Goal: Information Seeking & Learning: Learn about a topic

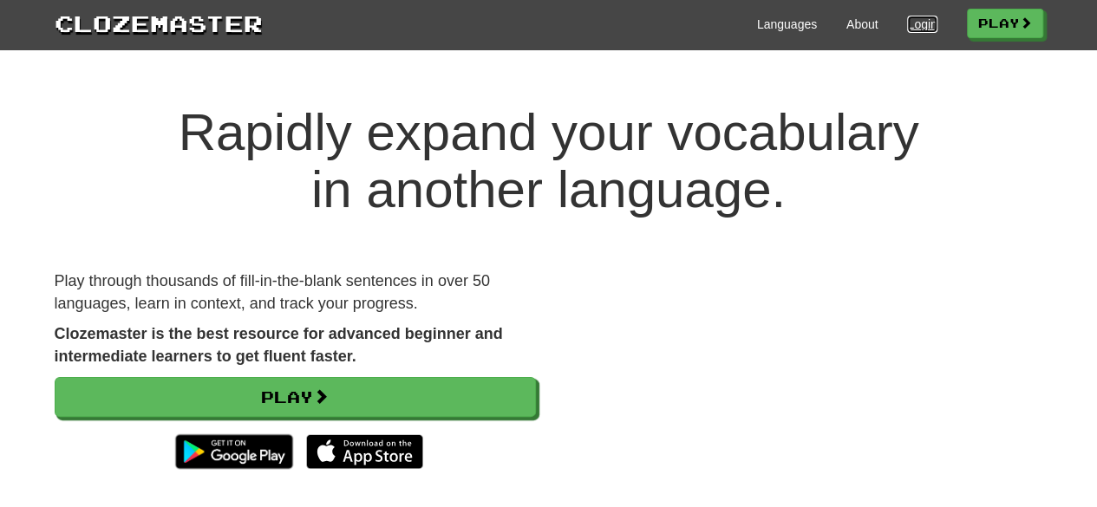
click at [910, 27] on link "Login" at bounding box center [921, 24] width 29 height 17
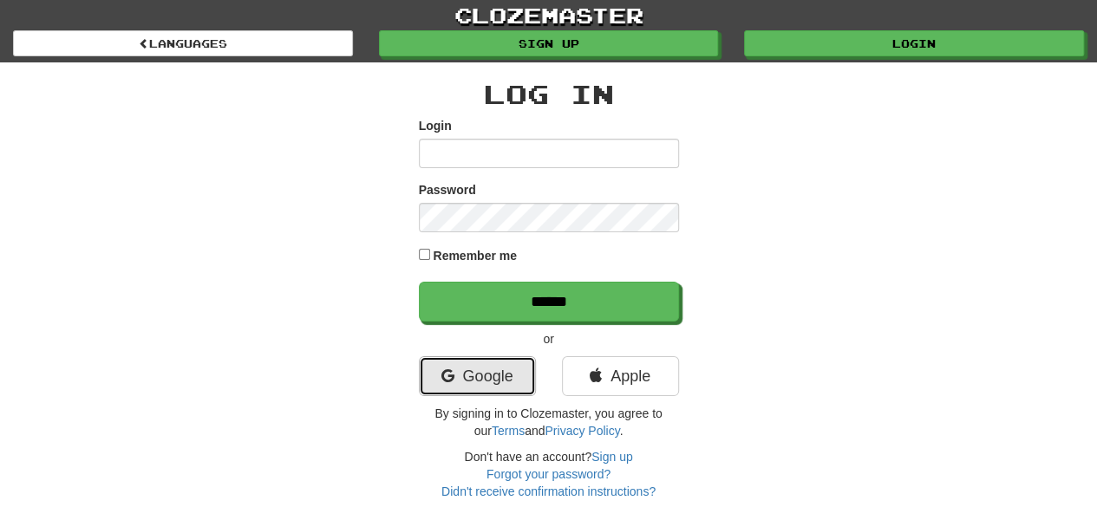
click at [512, 373] on link "Google" at bounding box center [477, 376] width 117 height 40
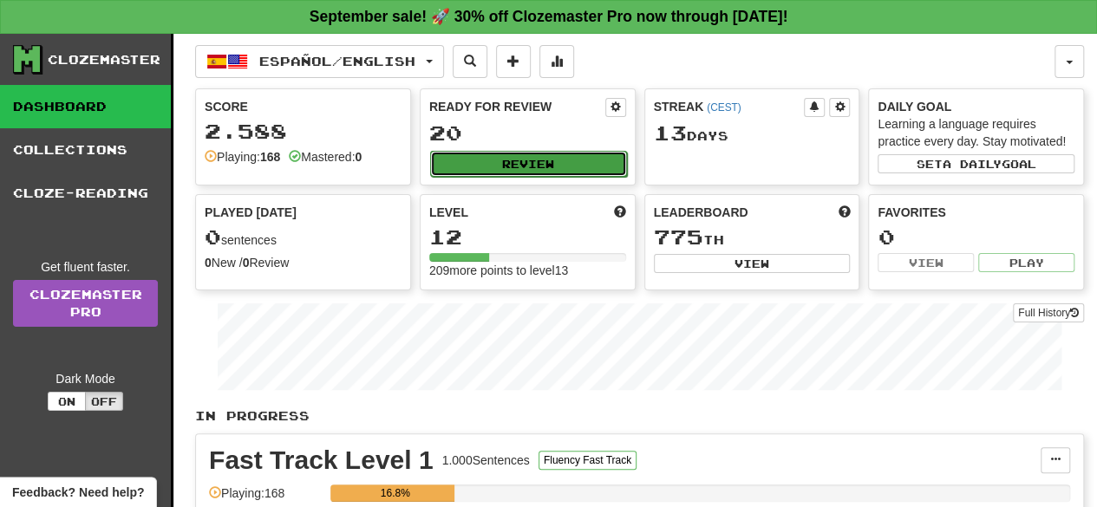
click at [557, 160] on button "Review" at bounding box center [528, 164] width 197 height 26
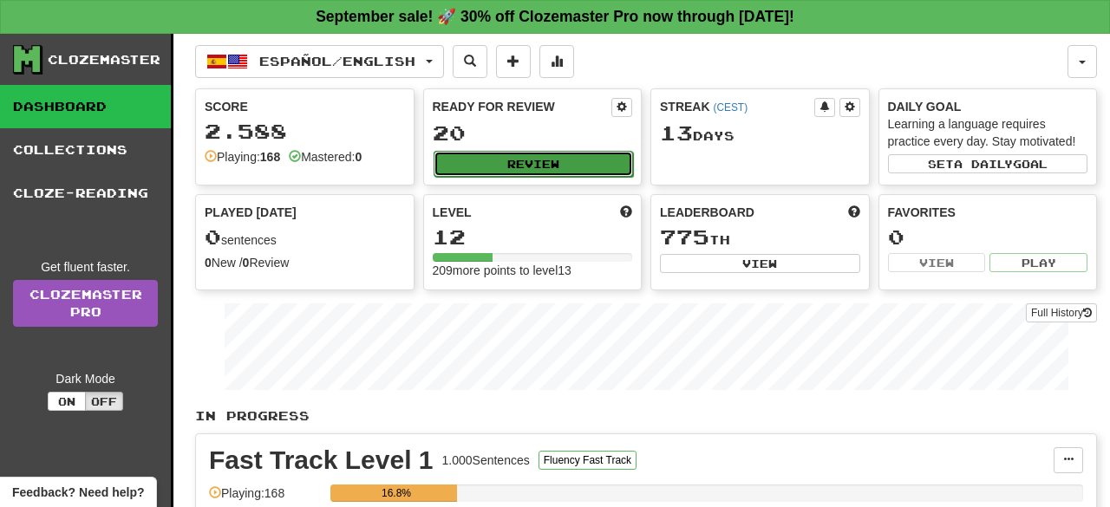
select select "**"
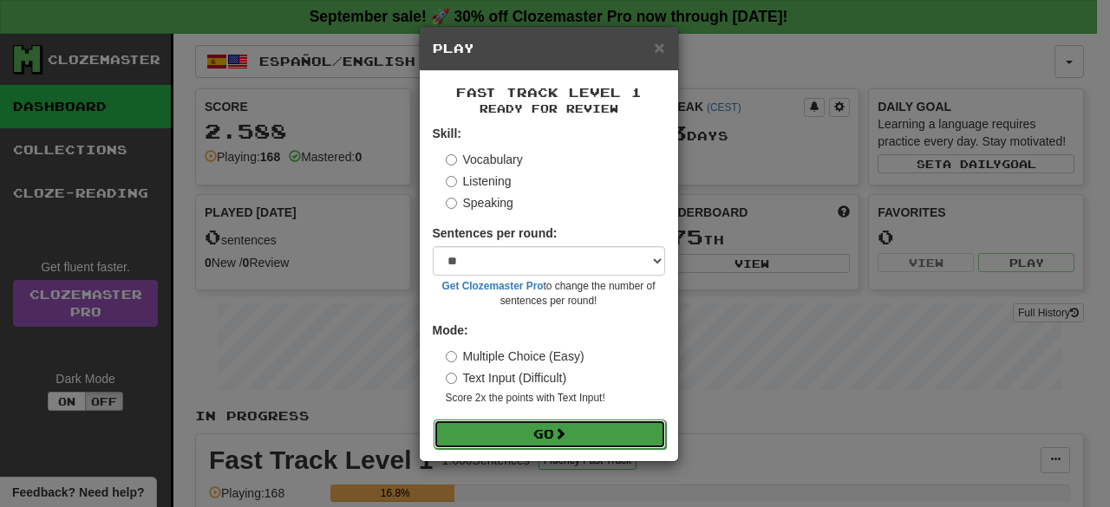
click at [572, 431] on button "Go" at bounding box center [549, 434] width 232 height 29
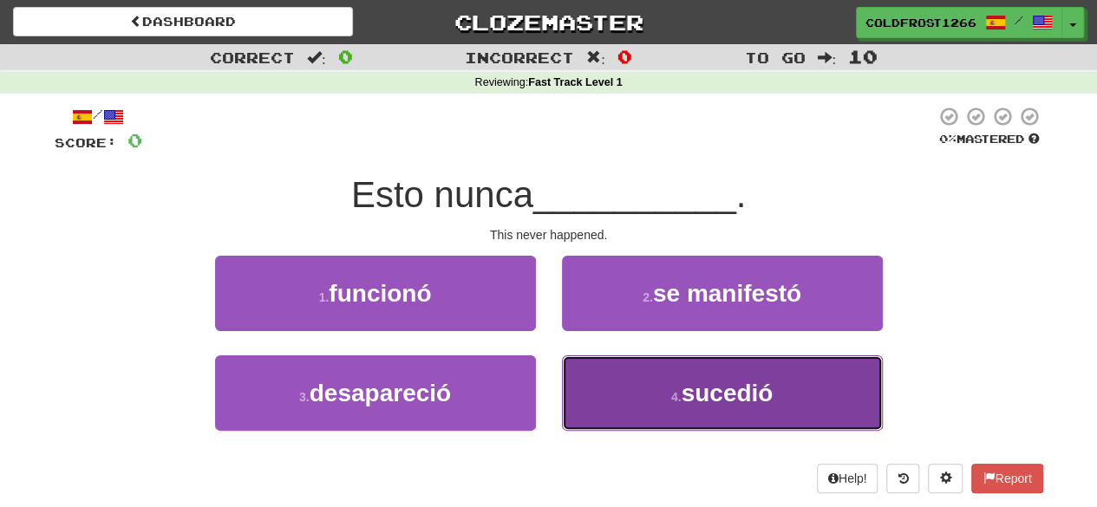
click at [594, 389] on button "4 . sucedió" at bounding box center [722, 392] width 321 height 75
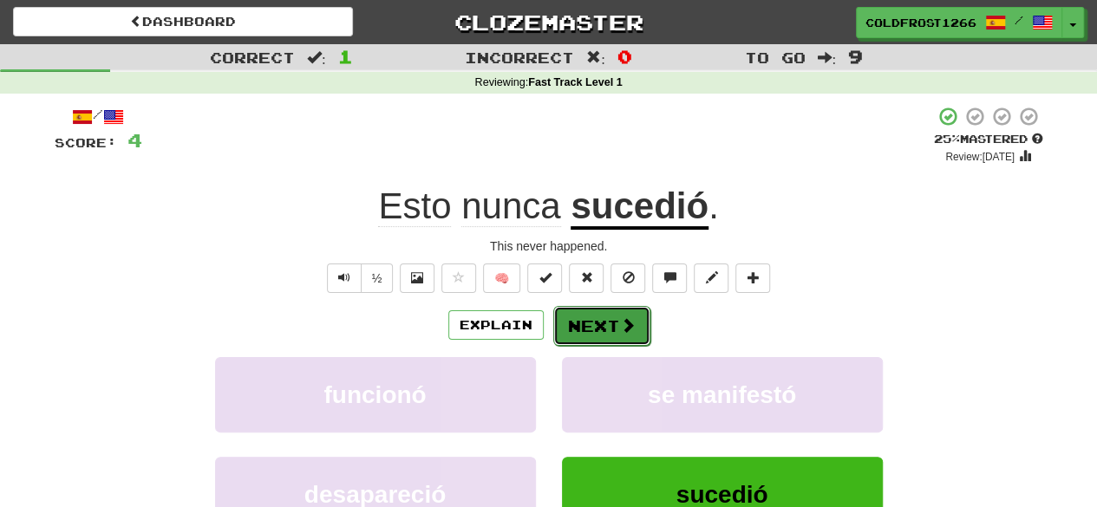
click at [596, 306] on button "Next" at bounding box center [601, 326] width 97 height 40
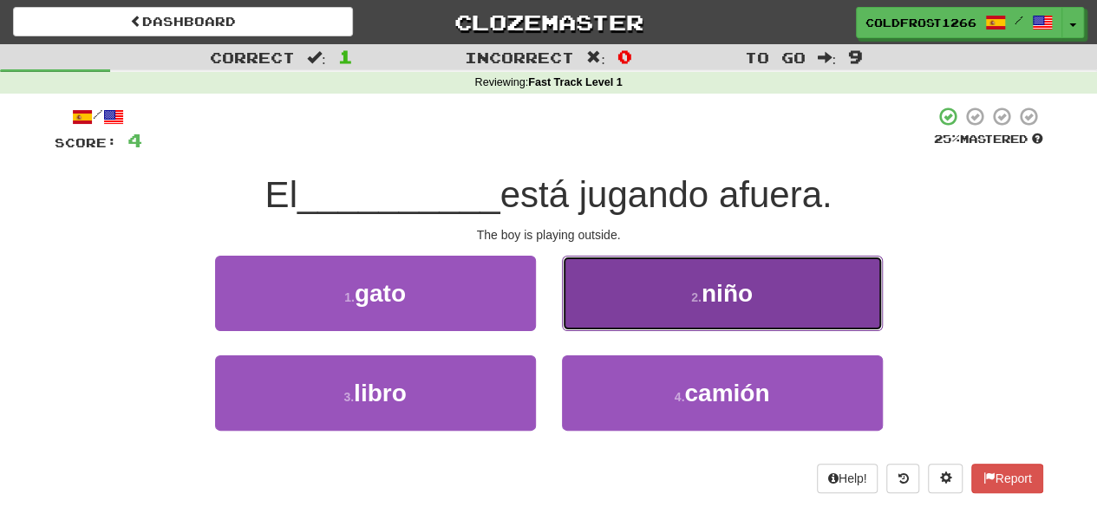
click at [679, 278] on button "2 . niño" at bounding box center [722, 293] width 321 height 75
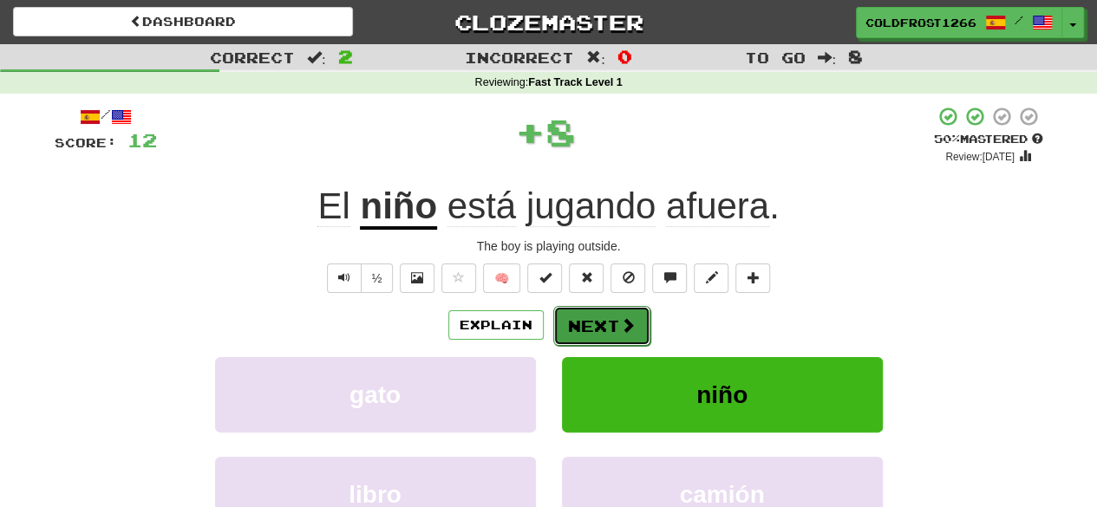
click at [583, 339] on button "Next" at bounding box center [601, 326] width 97 height 40
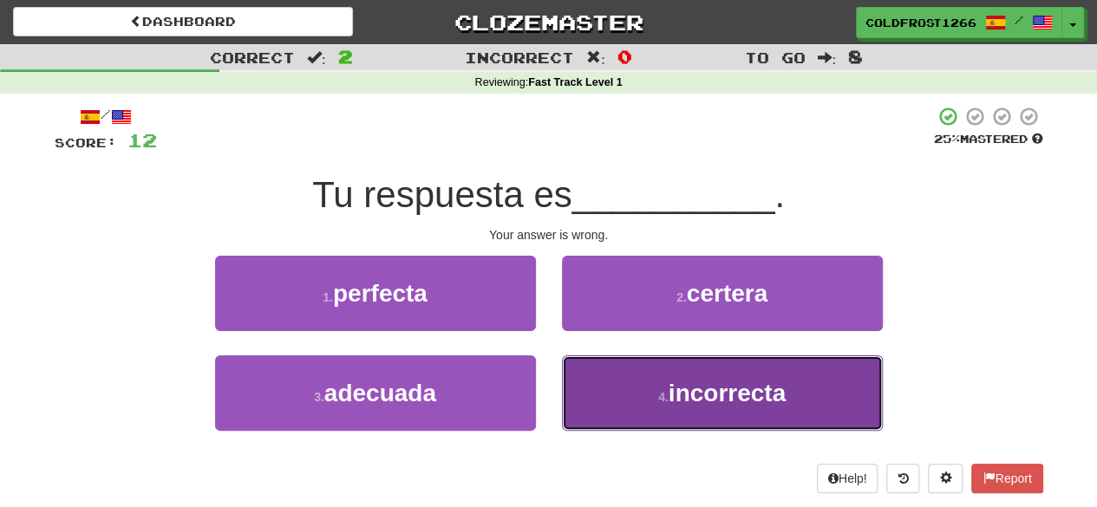
click at [803, 393] on button "4 . incorrecta" at bounding box center [722, 392] width 321 height 75
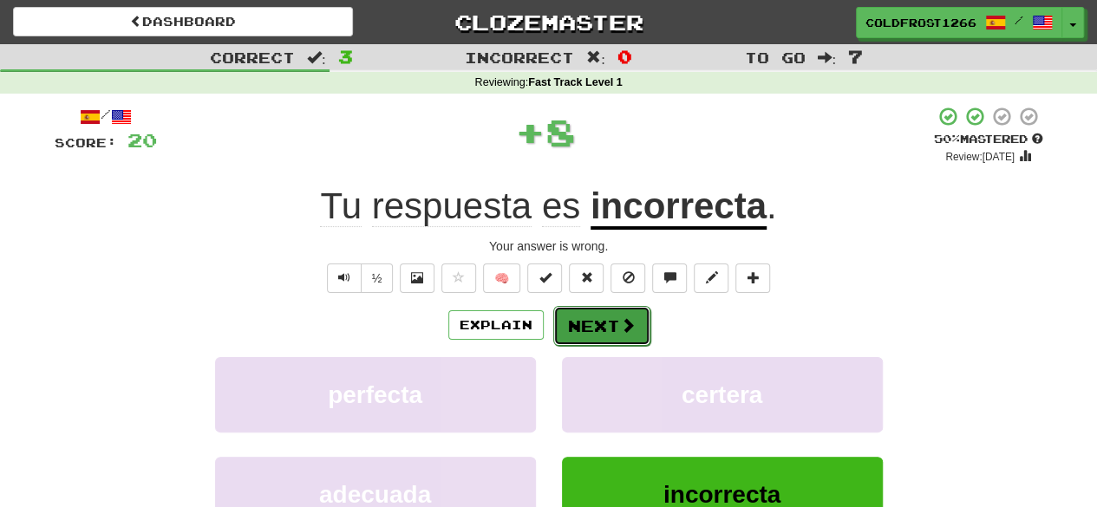
click at [616, 316] on button "Next" at bounding box center [601, 326] width 97 height 40
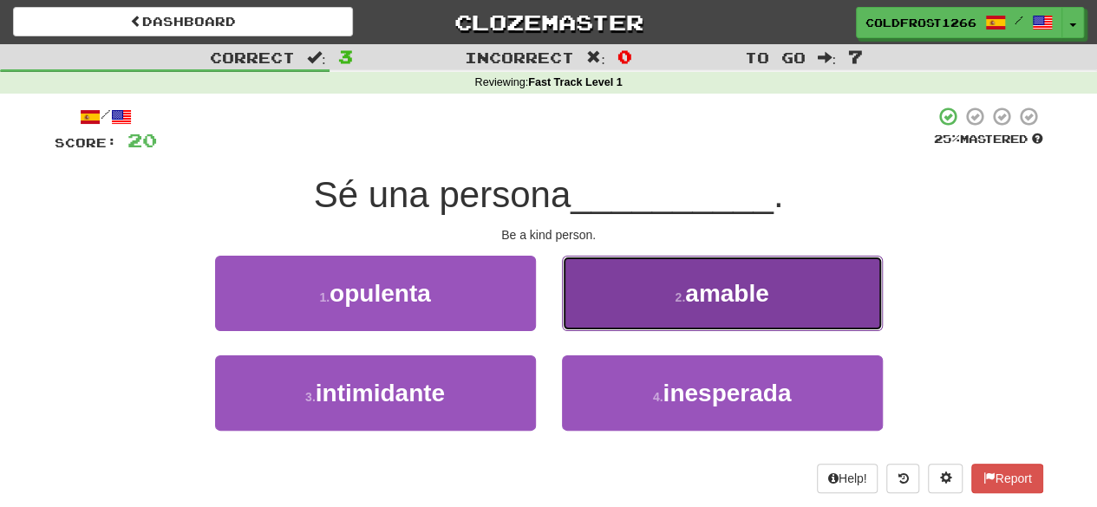
click at [787, 301] on button "2 . amable" at bounding box center [722, 293] width 321 height 75
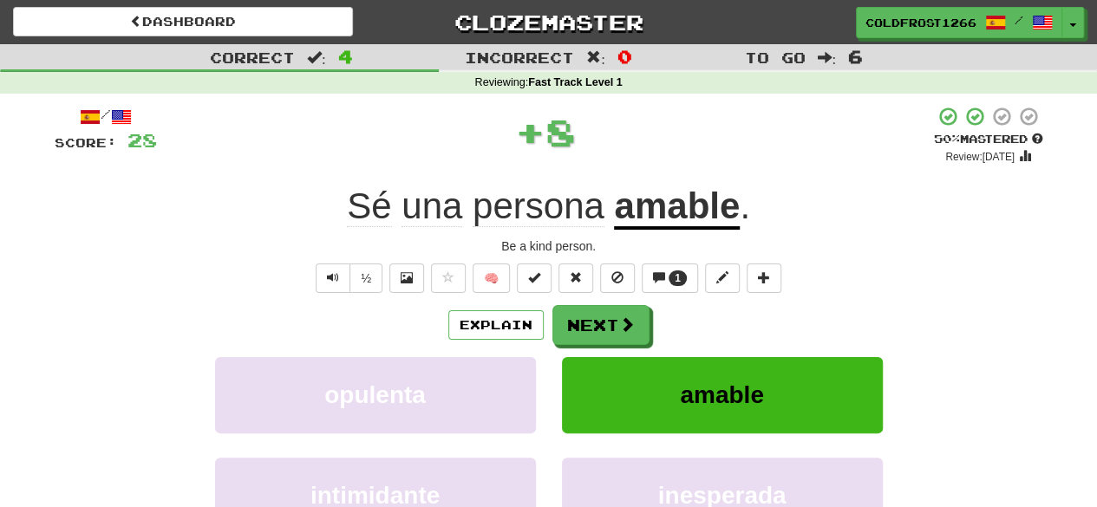
click at [787, 301] on div "/ Score: 28 + 8 50 % Mastered Review: 2025-10-01 Sé una persona amable . Be a k…" at bounding box center [549, 364] width 988 height 516
drag, startPoint x: 608, startPoint y: 319, endPoint x: 645, endPoint y: 316, distance: 37.4
click at [645, 316] on button "Next" at bounding box center [601, 326] width 97 height 40
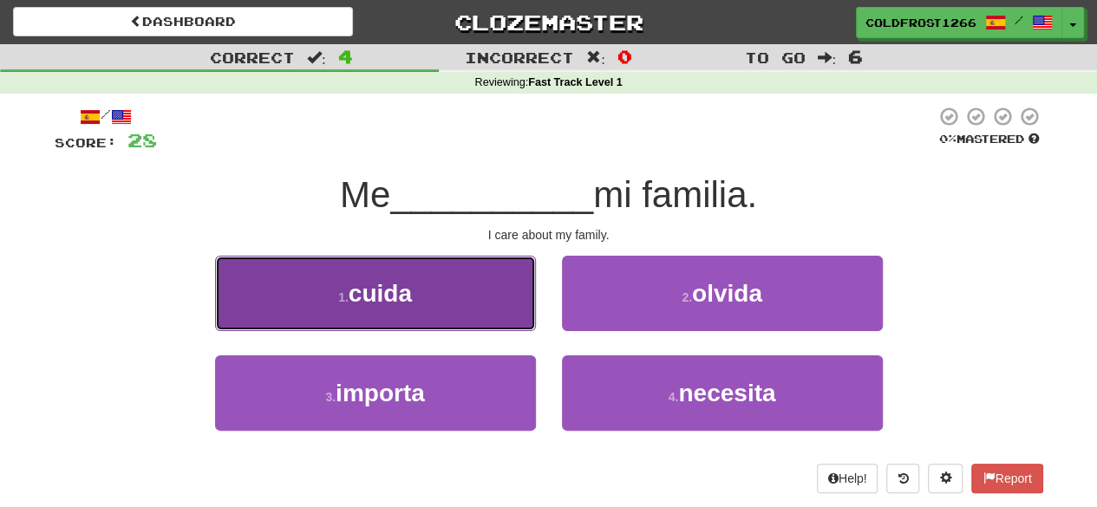
click at [394, 285] on span "cuida" at bounding box center [380, 293] width 63 height 27
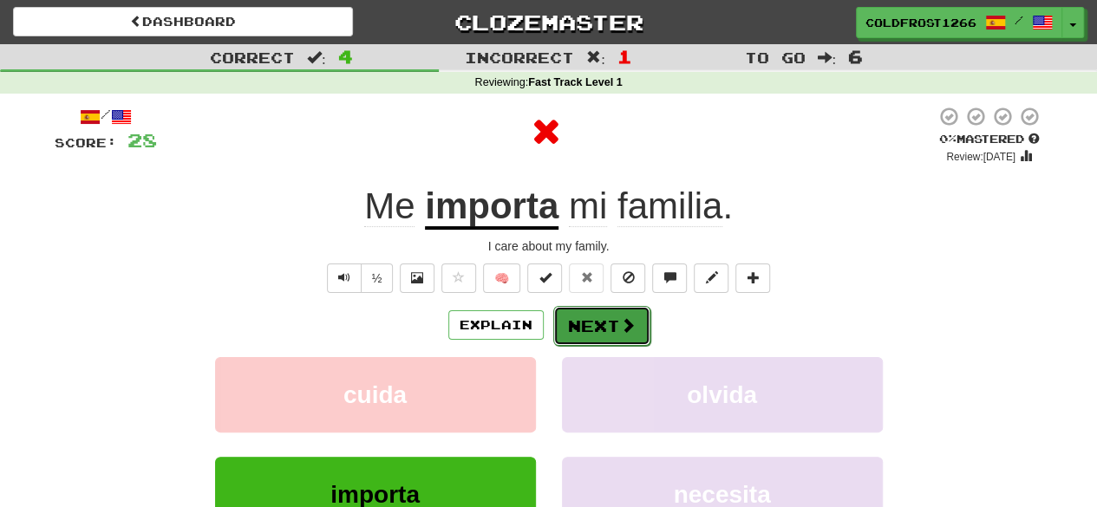
click at [589, 325] on button "Next" at bounding box center [601, 326] width 97 height 40
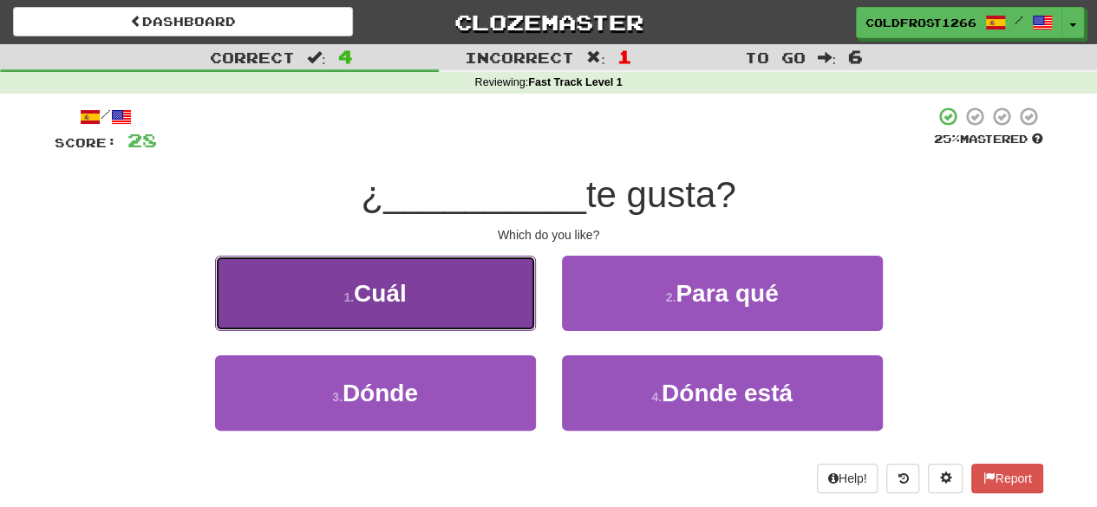
click at [505, 306] on button "1 . Cuál" at bounding box center [375, 293] width 321 height 75
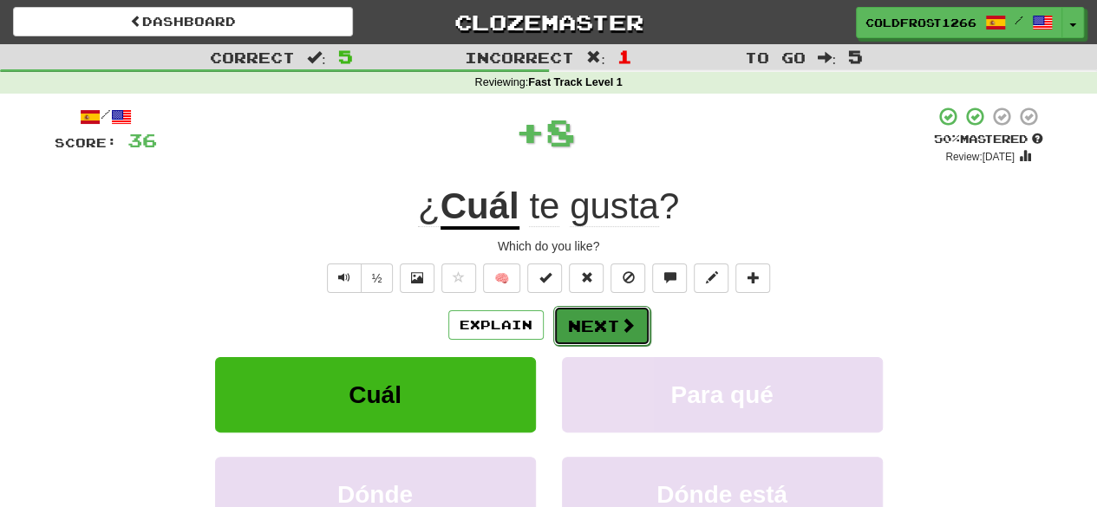
click at [631, 329] on span at bounding box center [628, 325] width 16 height 16
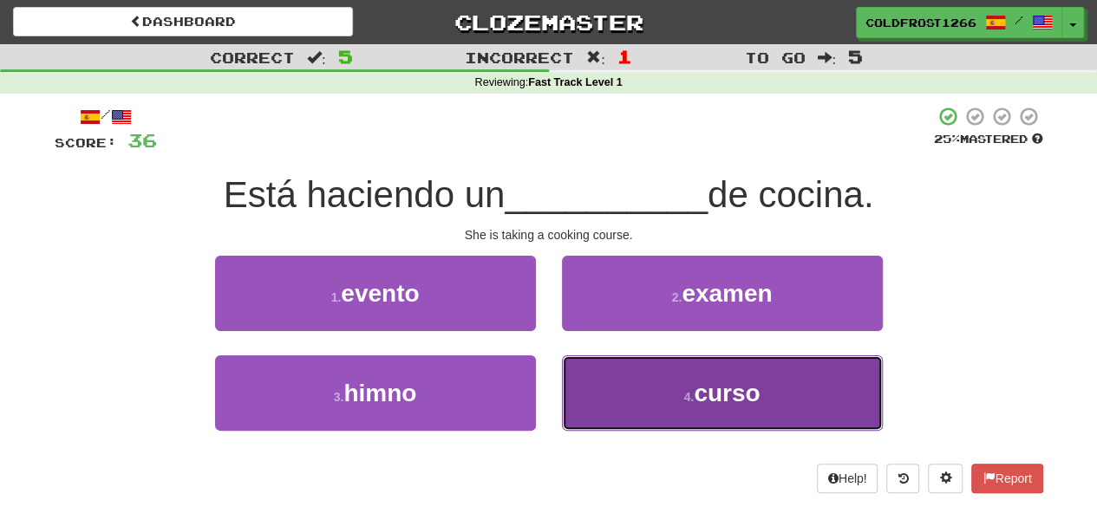
click at [777, 390] on button "4 . curso" at bounding box center [722, 392] width 321 height 75
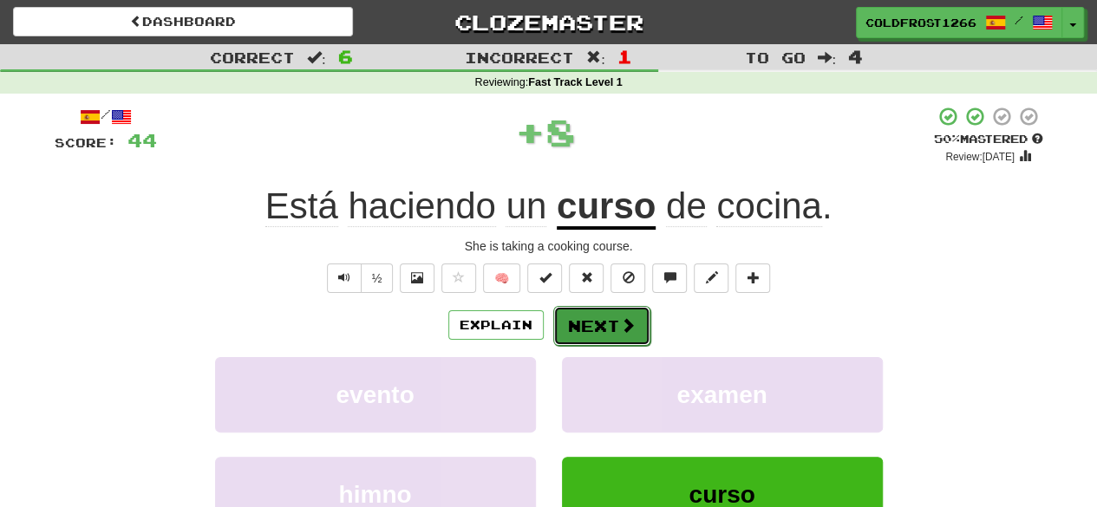
click at [624, 307] on button "Next" at bounding box center [601, 326] width 97 height 40
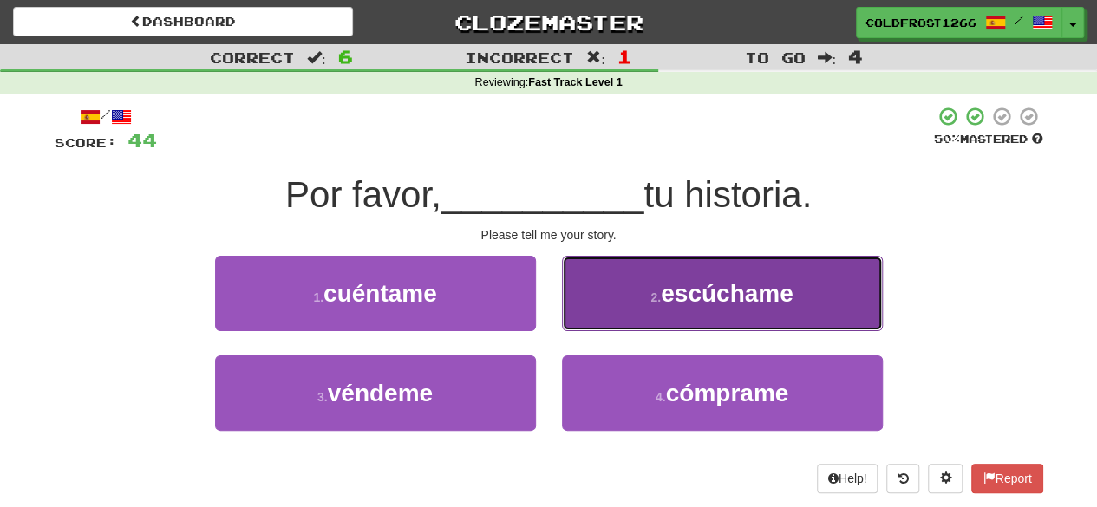
click at [678, 289] on span "escúchame" at bounding box center [727, 293] width 133 height 27
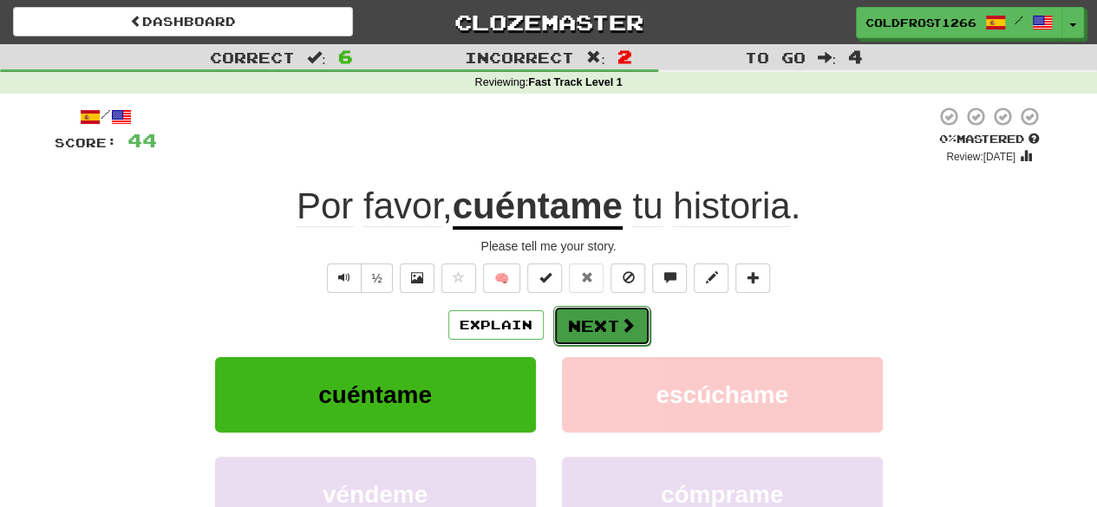
click at [599, 321] on button "Next" at bounding box center [601, 326] width 97 height 40
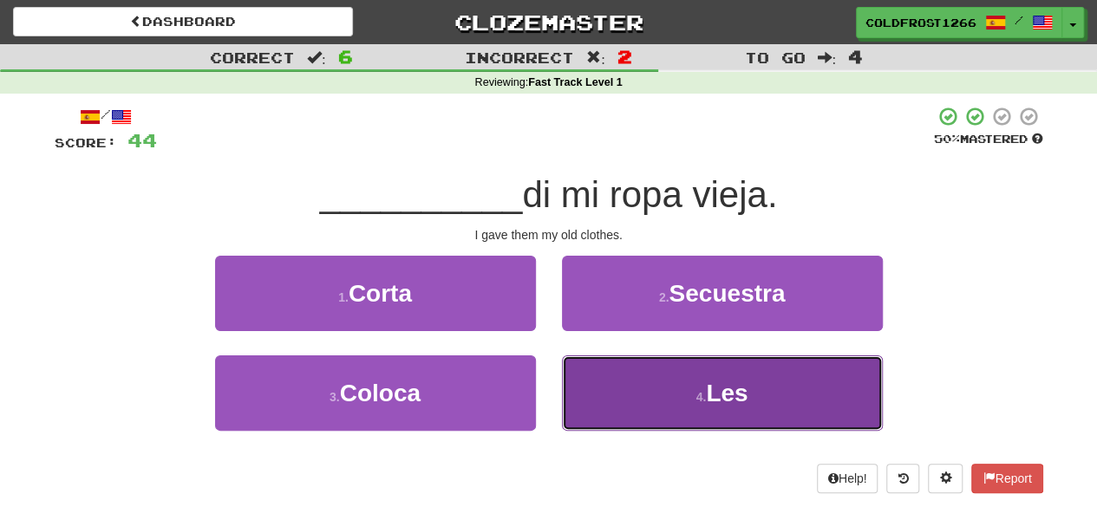
click at [718, 394] on span "Les" at bounding box center [727, 393] width 42 height 27
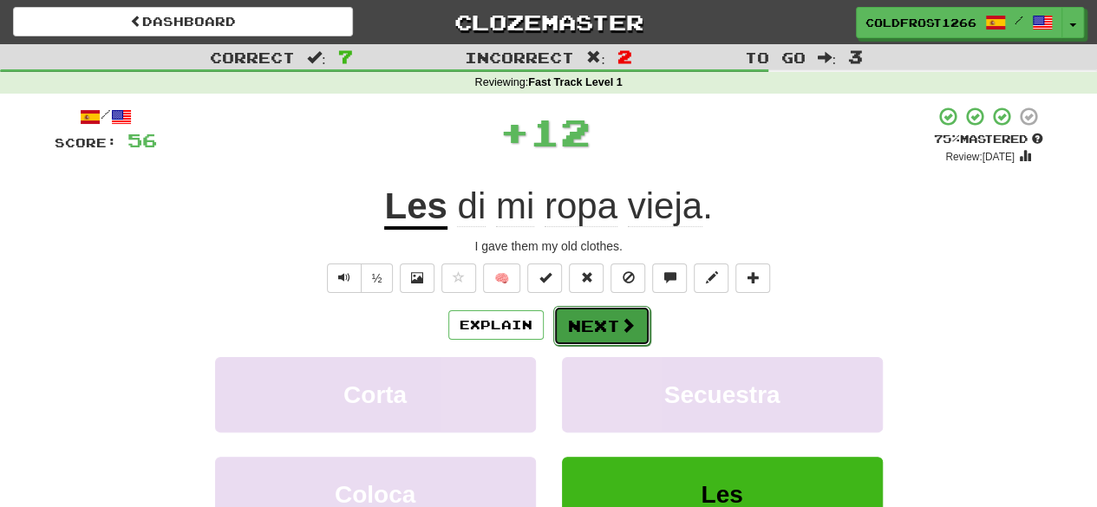
click at [625, 331] on span at bounding box center [628, 325] width 16 height 16
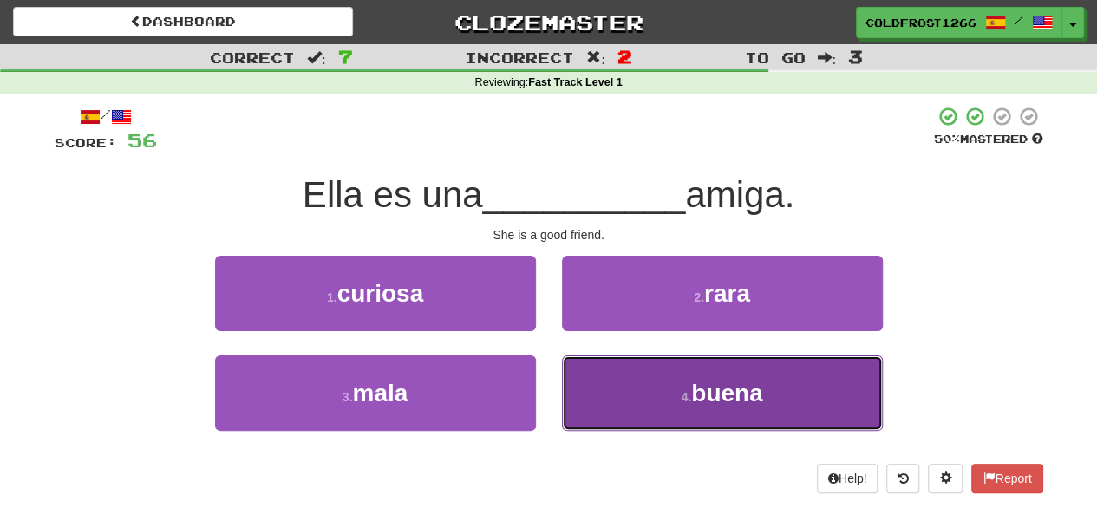
click at [638, 399] on button "4 . buena" at bounding box center [722, 392] width 321 height 75
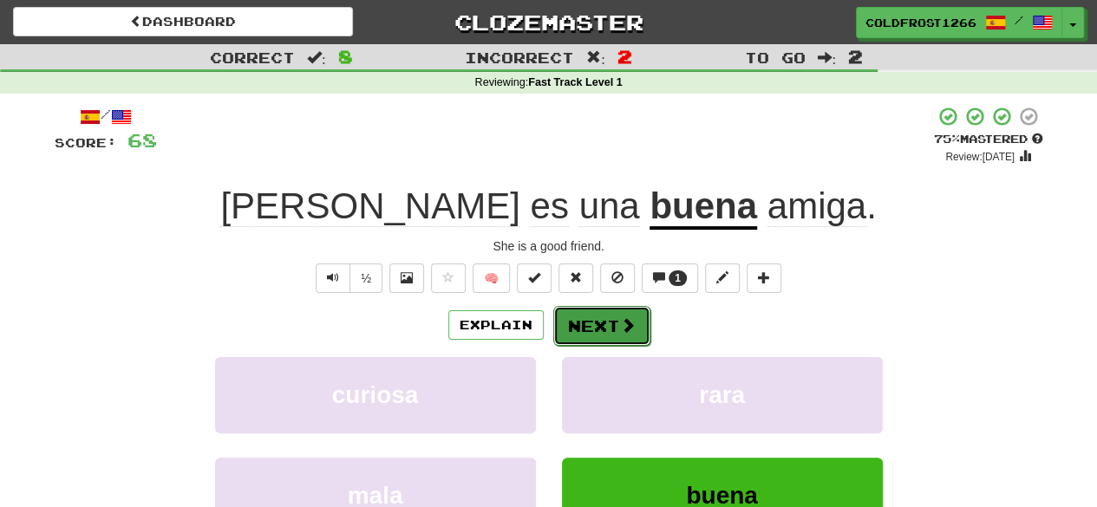
click at [620, 325] on span at bounding box center [628, 325] width 16 height 16
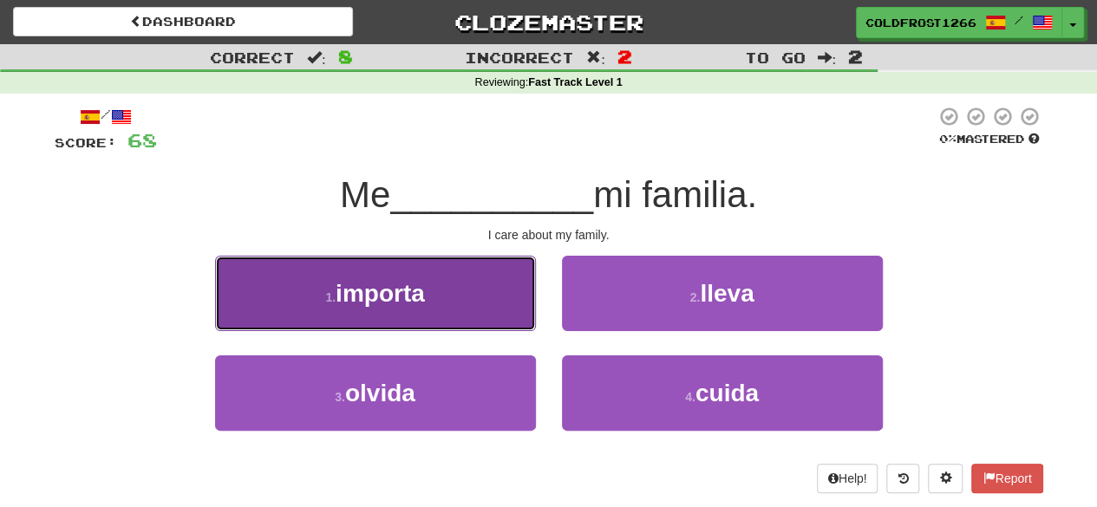
click at [454, 271] on button "1 . importa" at bounding box center [375, 293] width 321 height 75
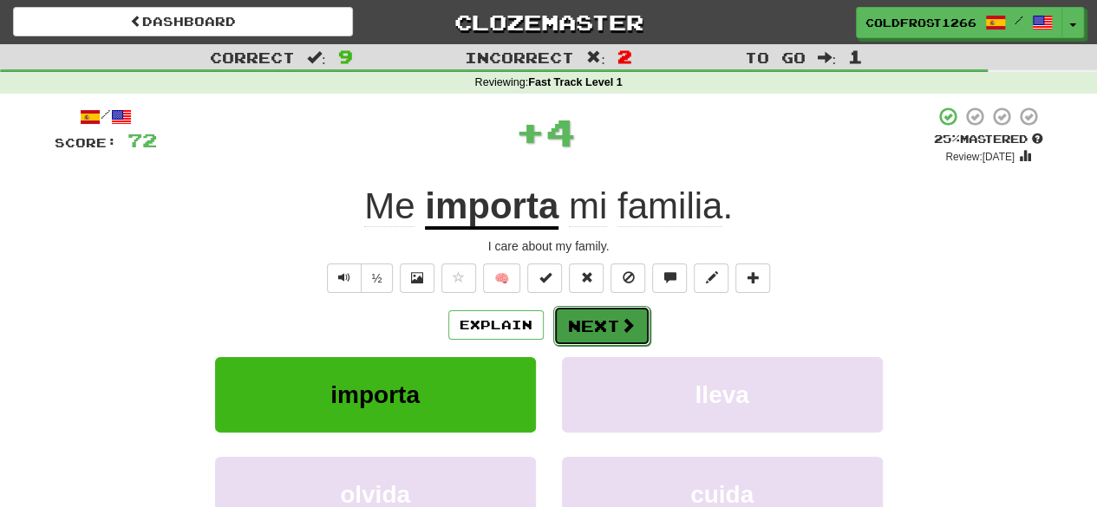
click at [620, 313] on button "Next" at bounding box center [601, 326] width 97 height 40
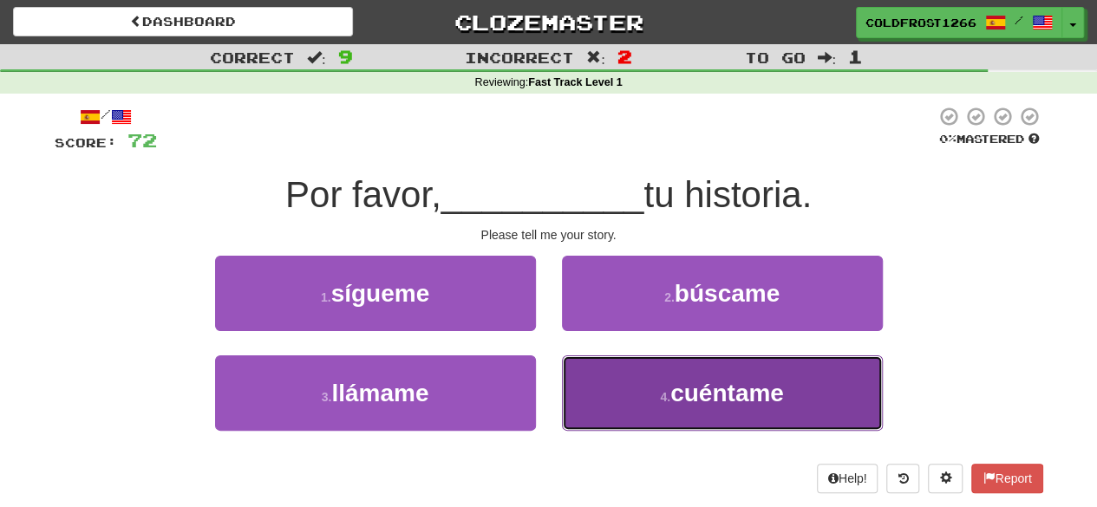
click at [692, 384] on span "cuéntame" at bounding box center [727, 393] width 114 height 27
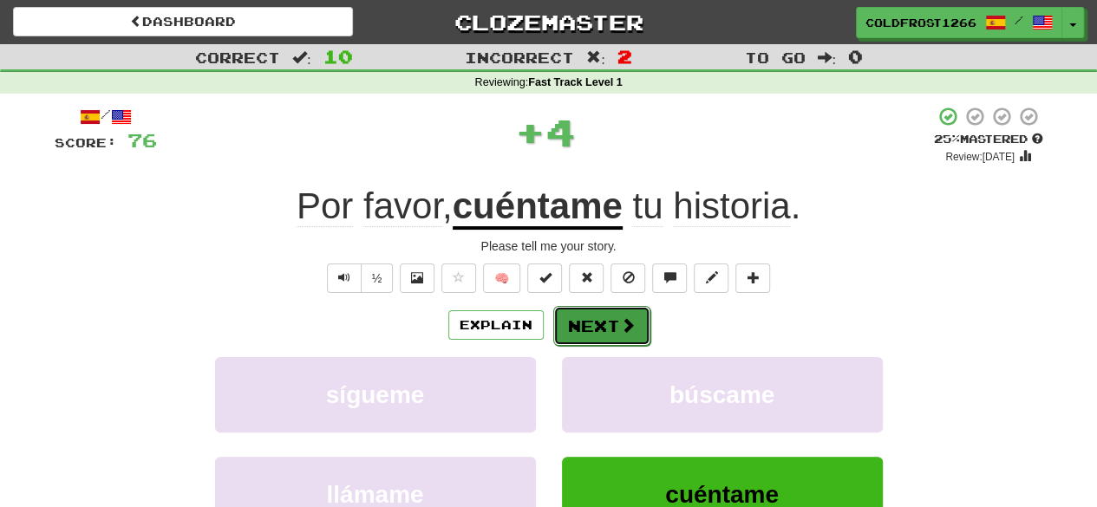
click at [635, 322] on button "Next" at bounding box center [601, 326] width 97 height 40
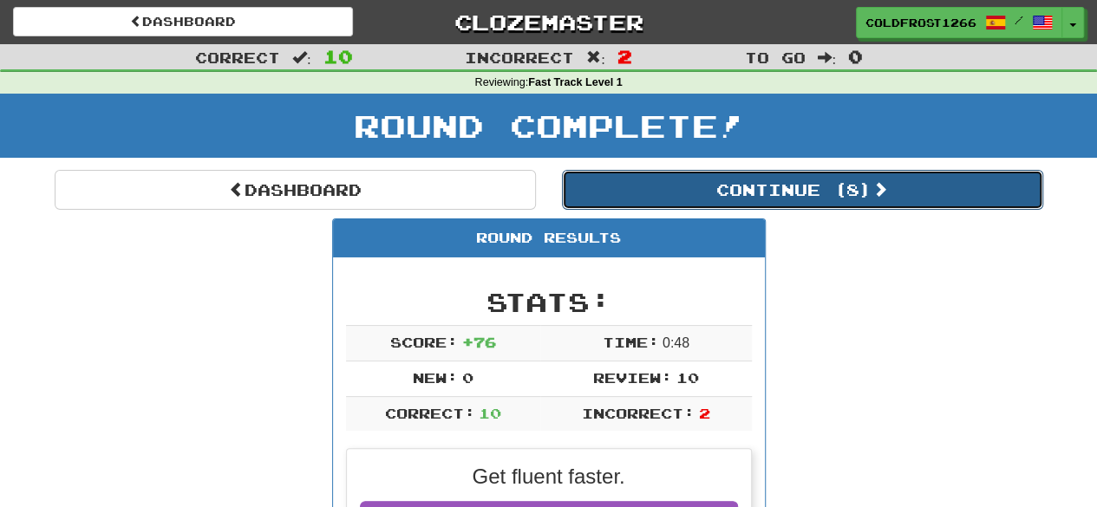
click at [774, 186] on button "Continue ( 8 )" at bounding box center [802, 190] width 481 height 40
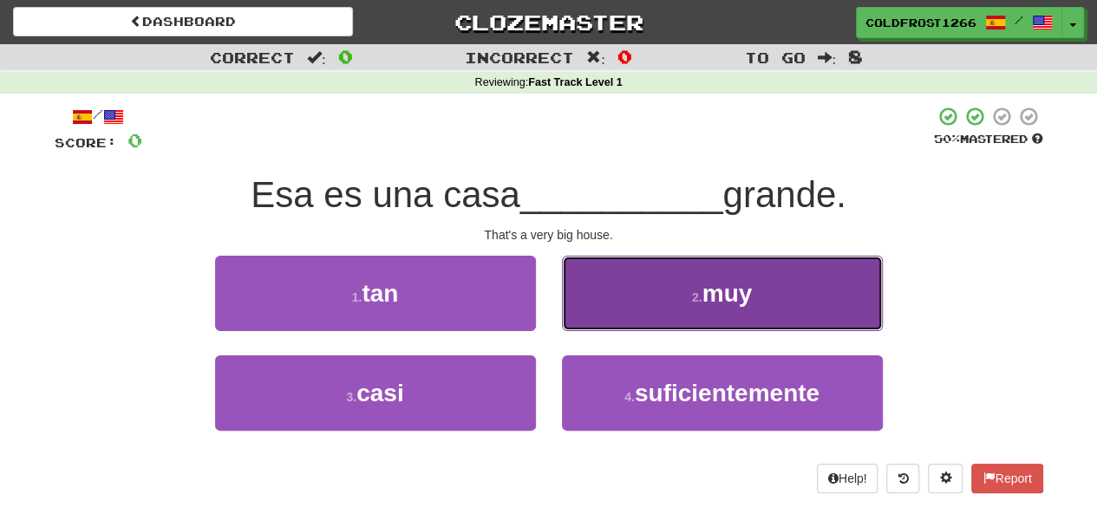
click at [709, 294] on span "muy" at bounding box center [727, 293] width 50 height 27
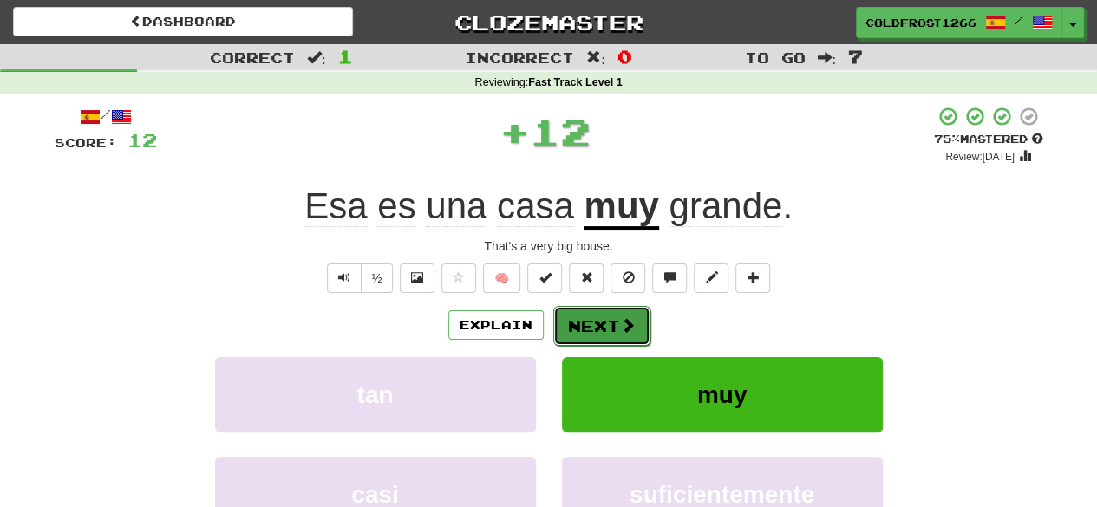
click at [621, 333] on span at bounding box center [628, 325] width 16 height 16
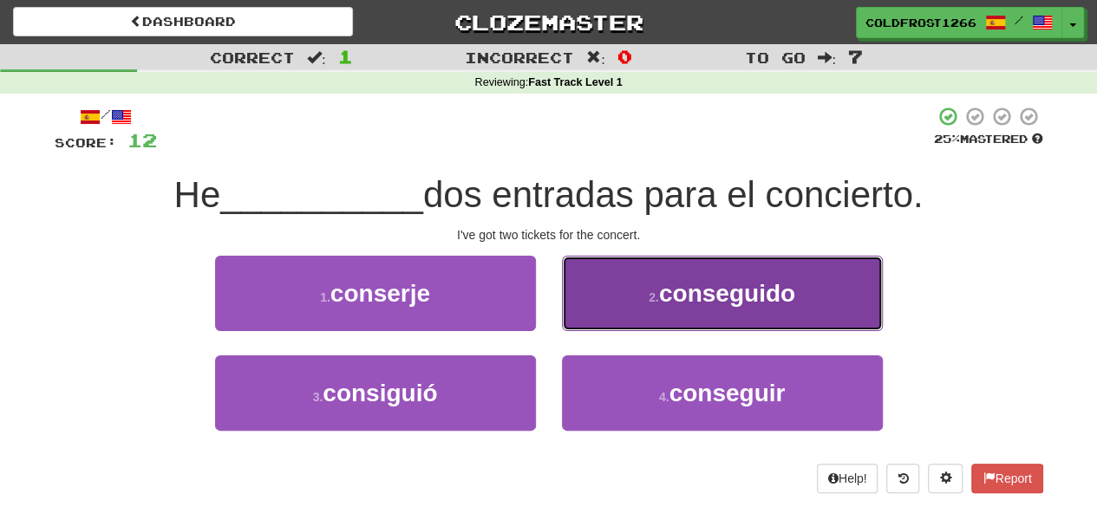
click at [780, 304] on span "conseguido" at bounding box center [727, 293] width 136 height 27
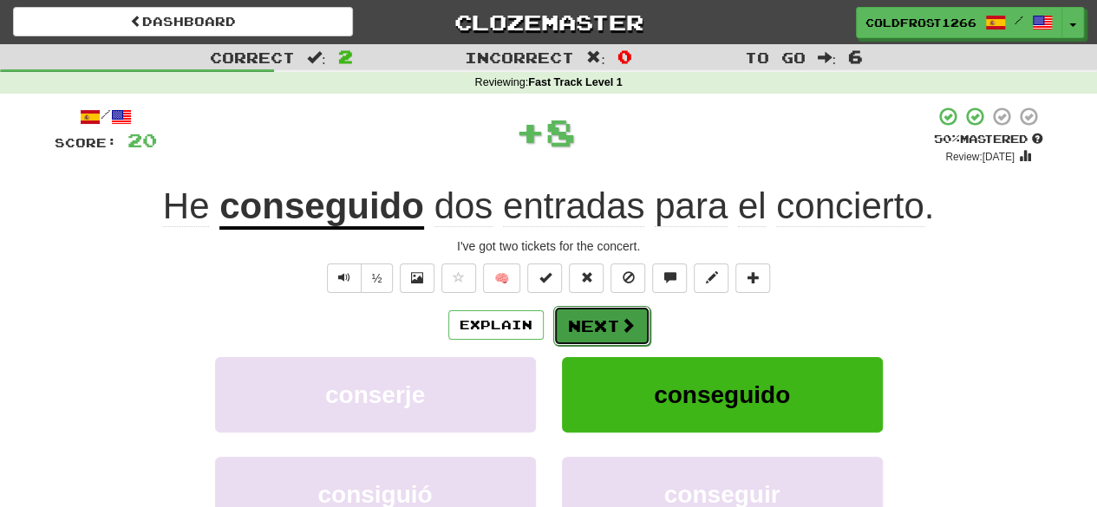
click at [623, 337] on button "Next" at bounding box center [601, 326] width 97 height 40
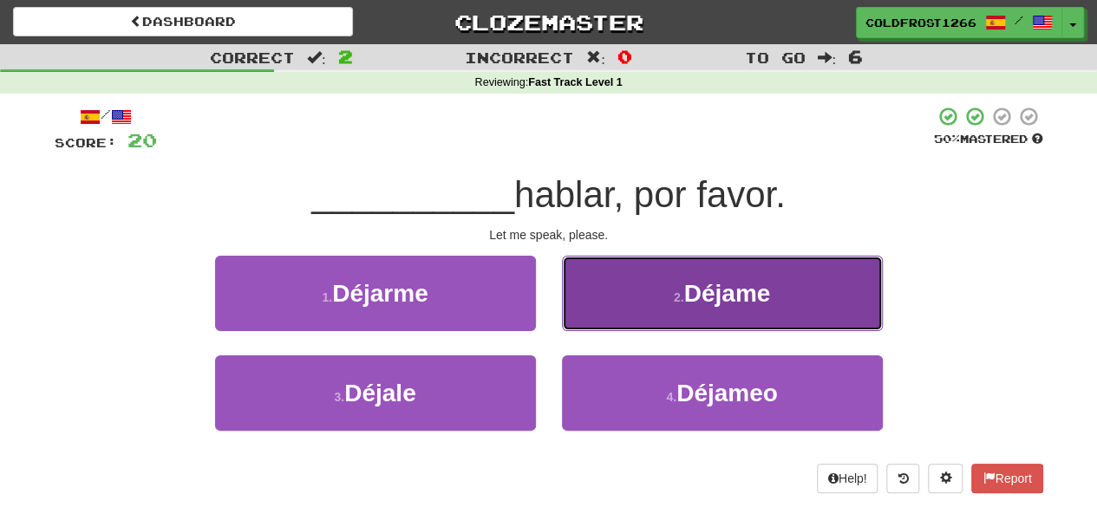
click at [716, 284] on span "Déjame" at bounding box center [727, 293] width 87 height 27
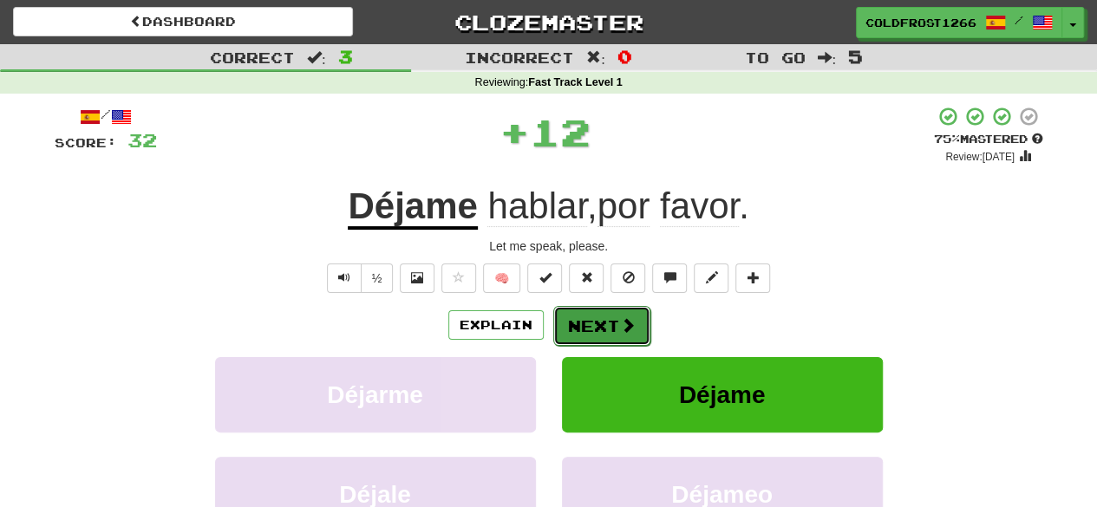
click at [621, 336] on button "Next" at bounding box center [601, 326] width 97 height 40
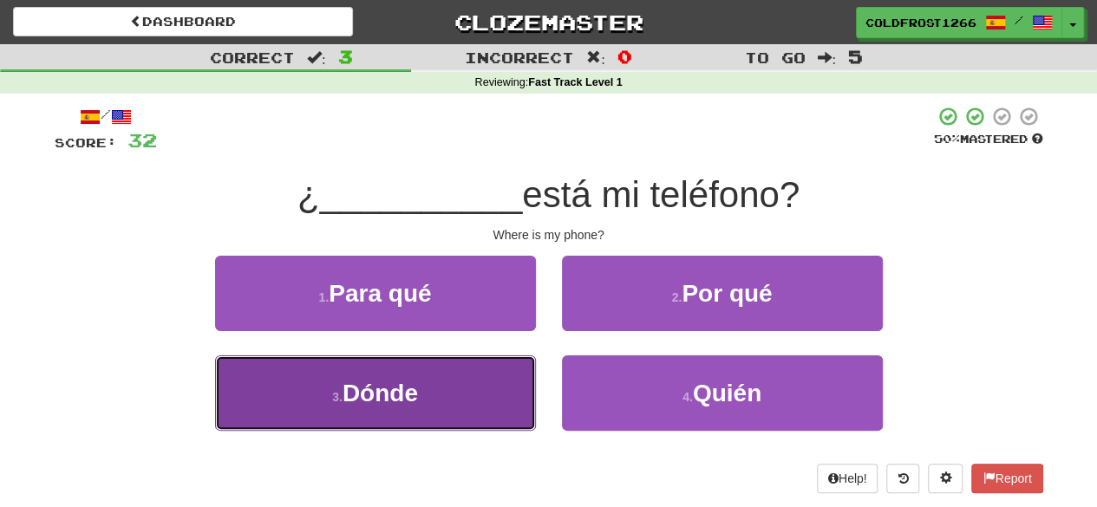
click at [497, 412] on button "3 . Dónde" at bounding box center [375, 392] width 321 height 75
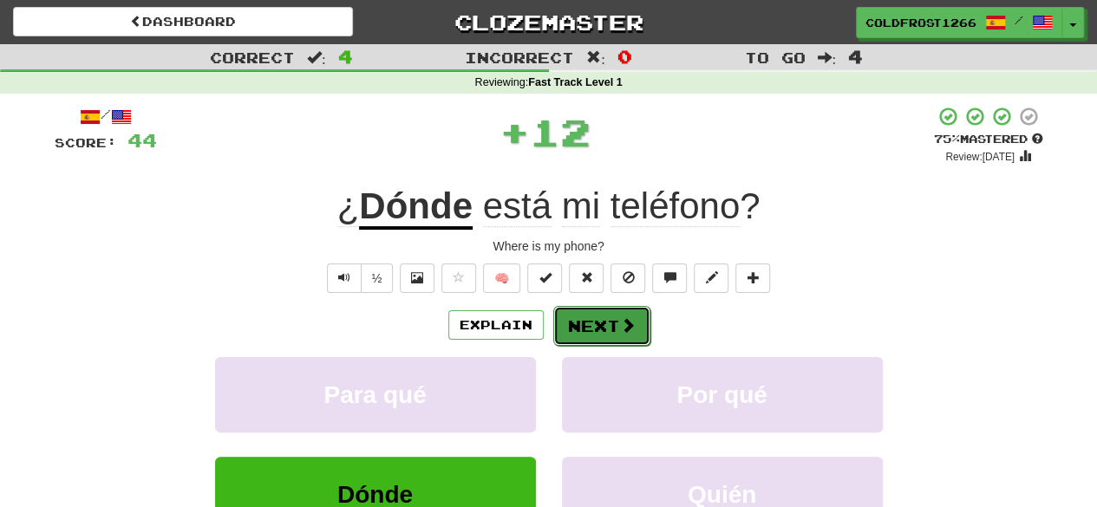
click at [628, 318] on span at bounding box center [628, 325] width 16 height 16
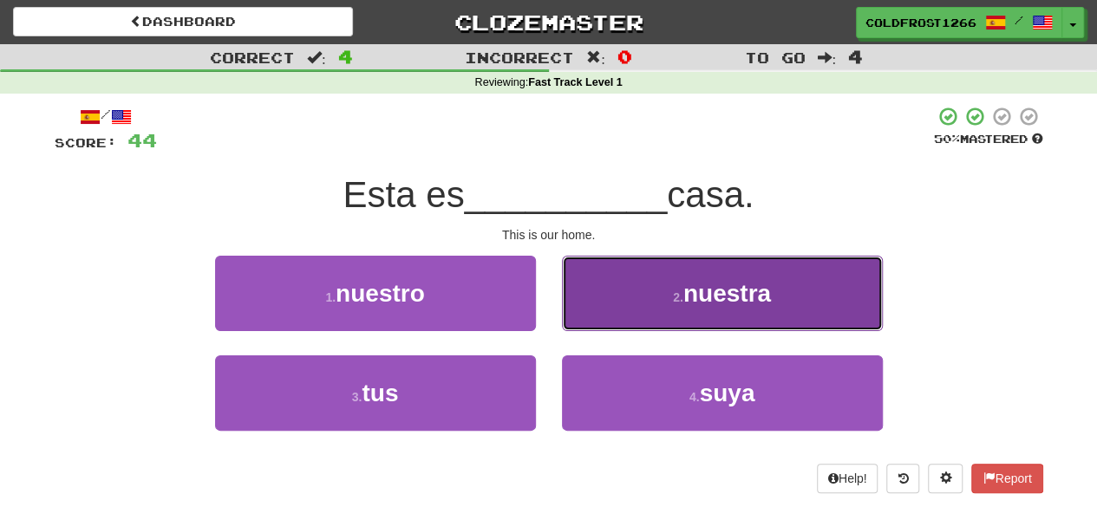
click at [742, 304] on span "nuestra" at bounding box center [727, 293] width 88 height 27
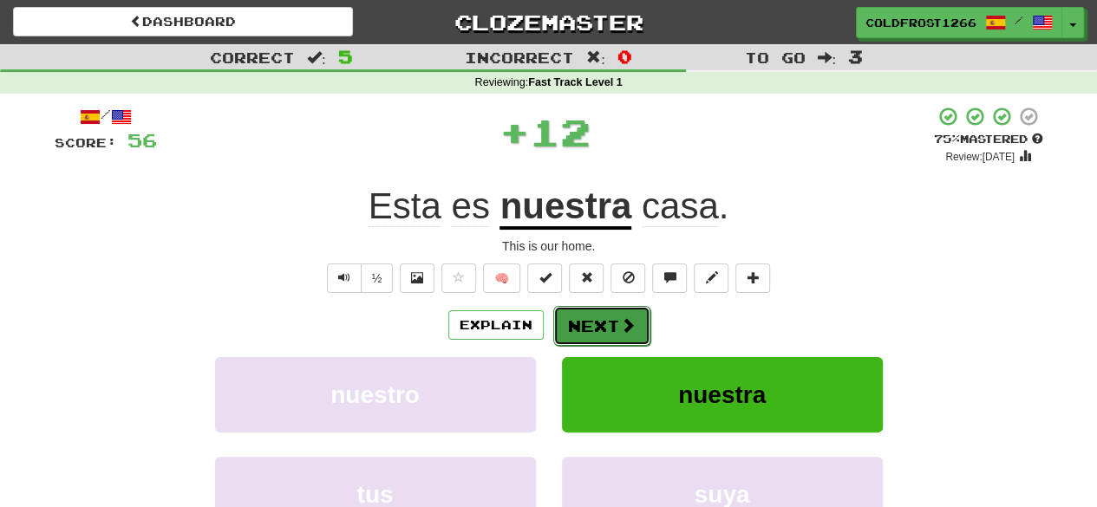
click at [626, 335] on button "Next" at bounding box center [601, 326] width 97 height 40
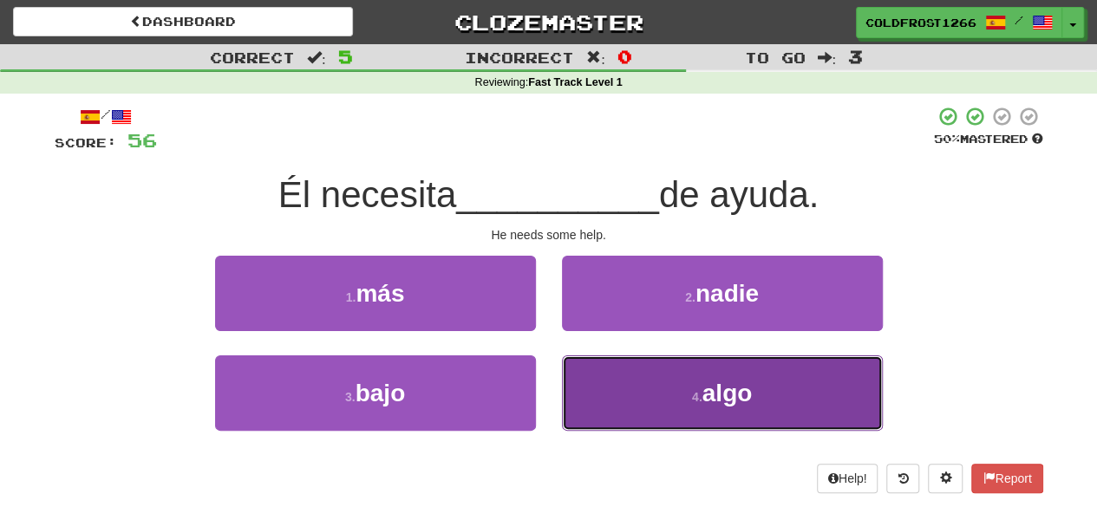
click at [673, 417] on button "4 . algo" at bounding box center [722, 392] width 321 height 75
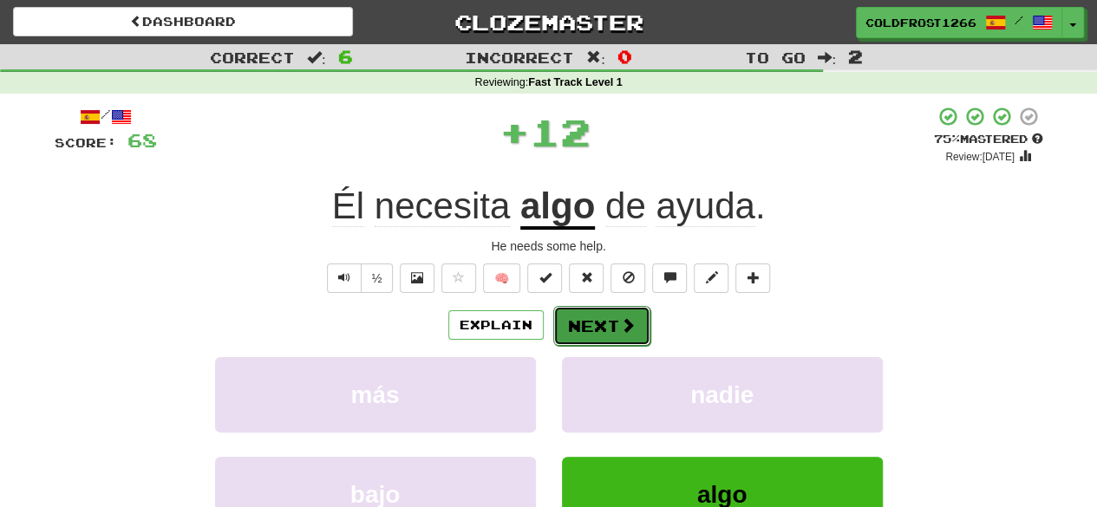
click at [635, 319] on button "Next" at bounding box center [601, 326] width 97 height 40
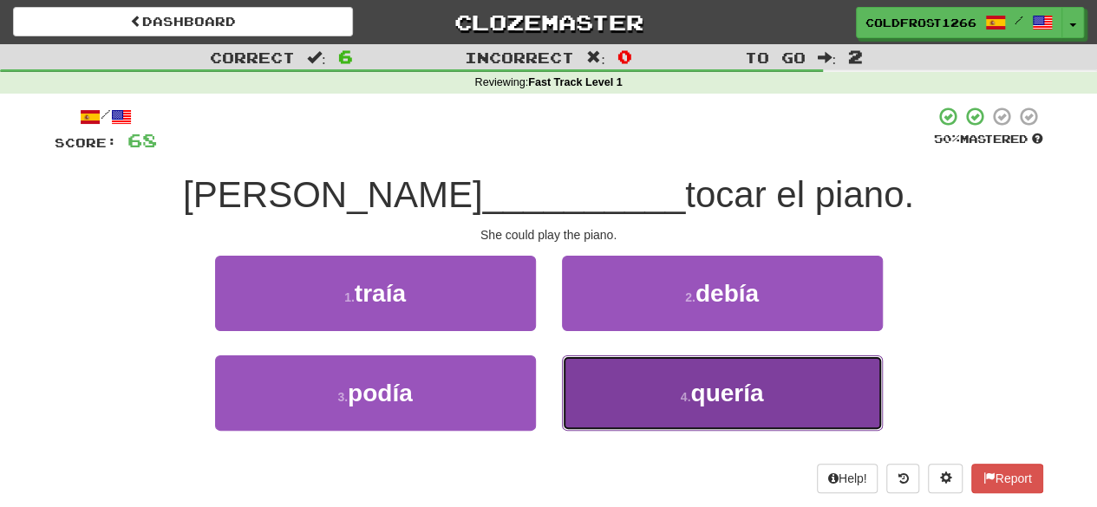
click at [681, 401] on small "4 ." at bounding box center [686, 397] width 10 height 14
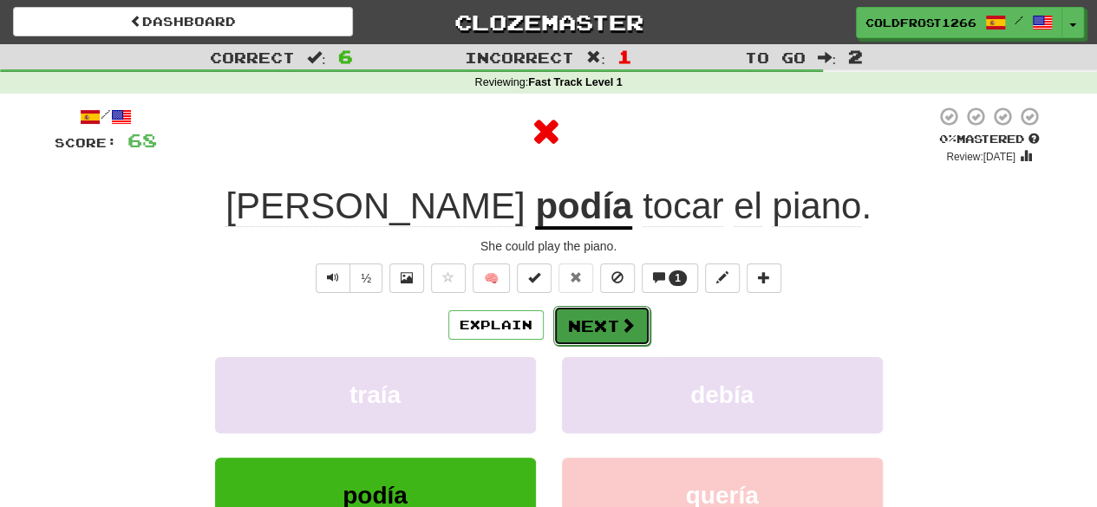
click at [597, 339] on button "Next" at bounding box center [601, 326] width 97 height 40
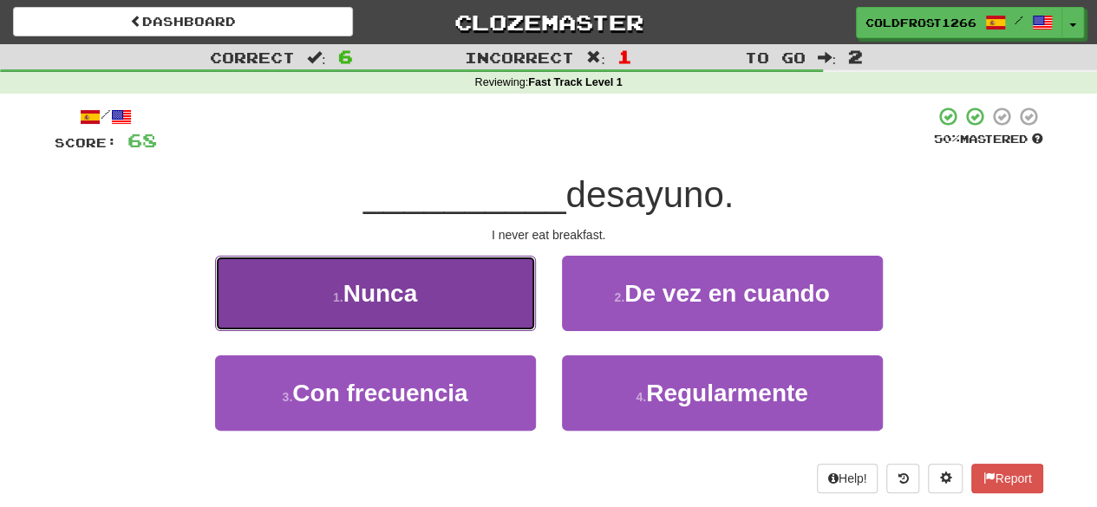
click at [491, 284] on button "1 . Nunca" at bounding box center [375, 293] width 321 height 75
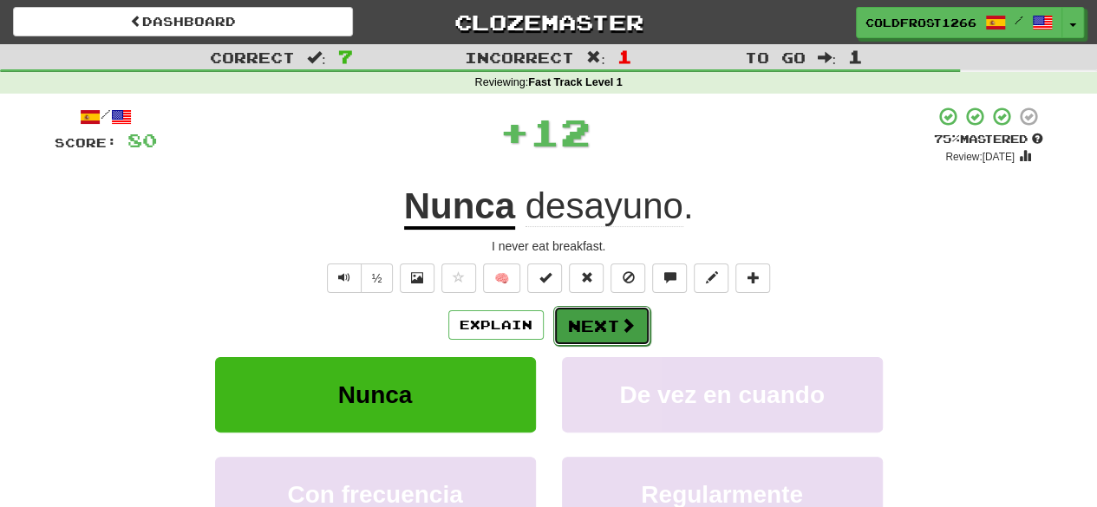
click at [604, 327] on button "Next" at bounding box center [601, 326] width 97 height 40
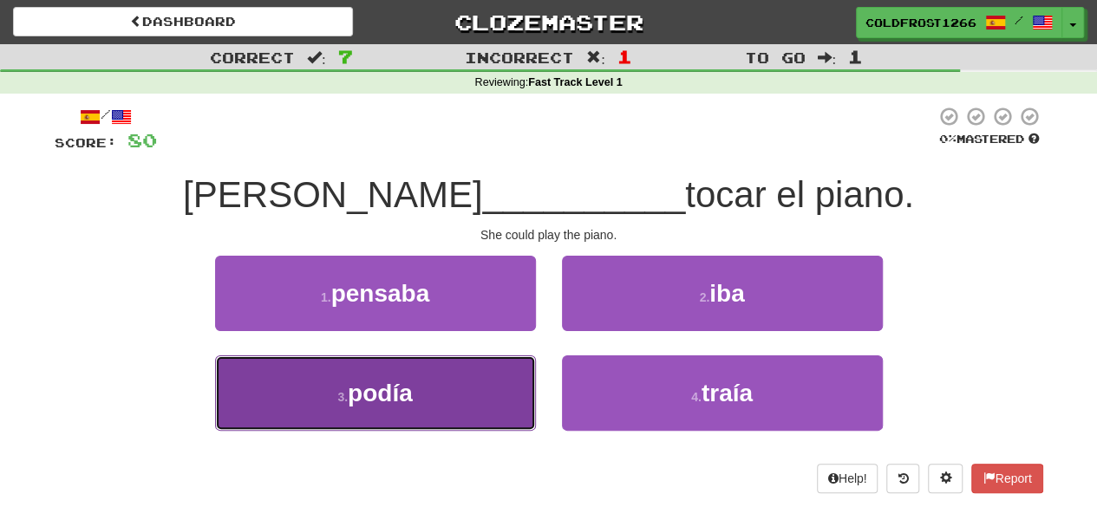
click at [458, 425] on button "3 . podía" at bounding box center [375, 392] width 321 height 75
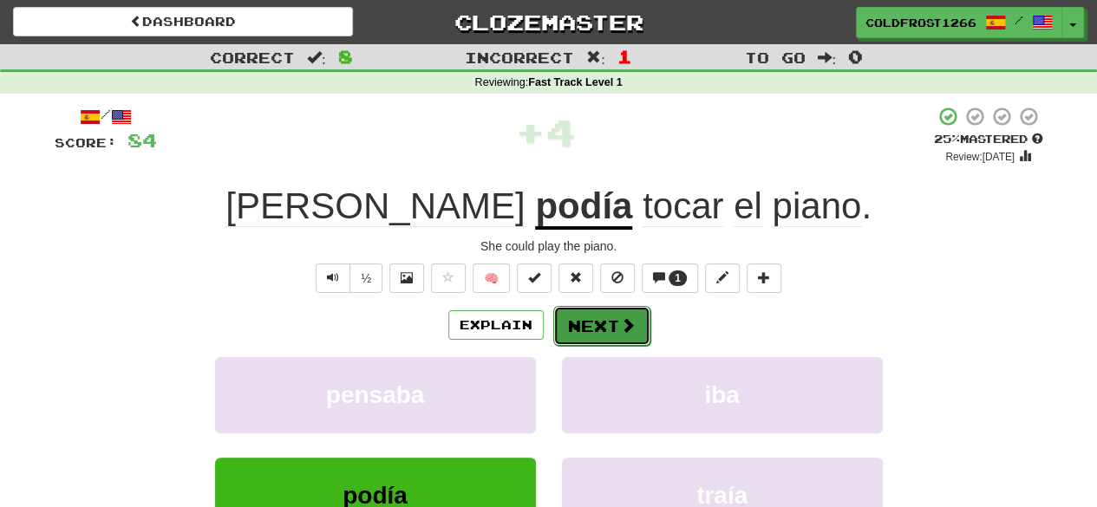
click at [583, 329] on button "Next" at bounding box center [601, 326] width 97 height 40
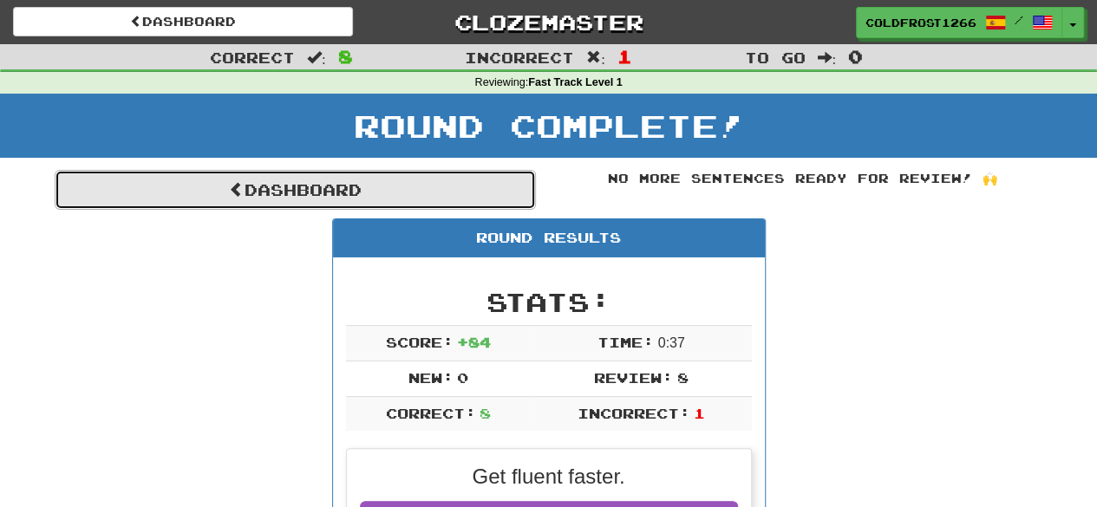
click at [426, 202] on link "Dashboard" at bounding box center [295, 190] width 481 height 40
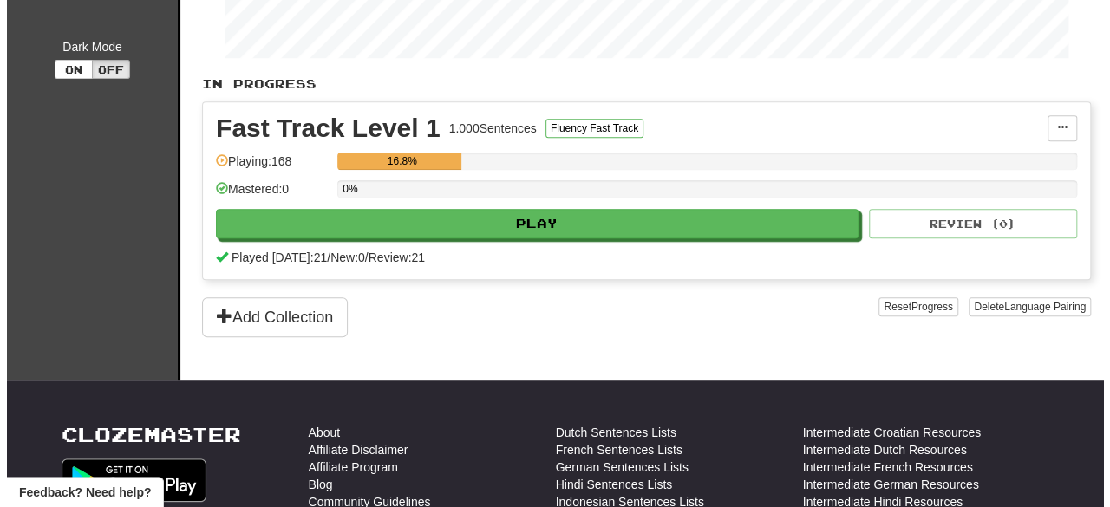
scroll to position [333, 0]
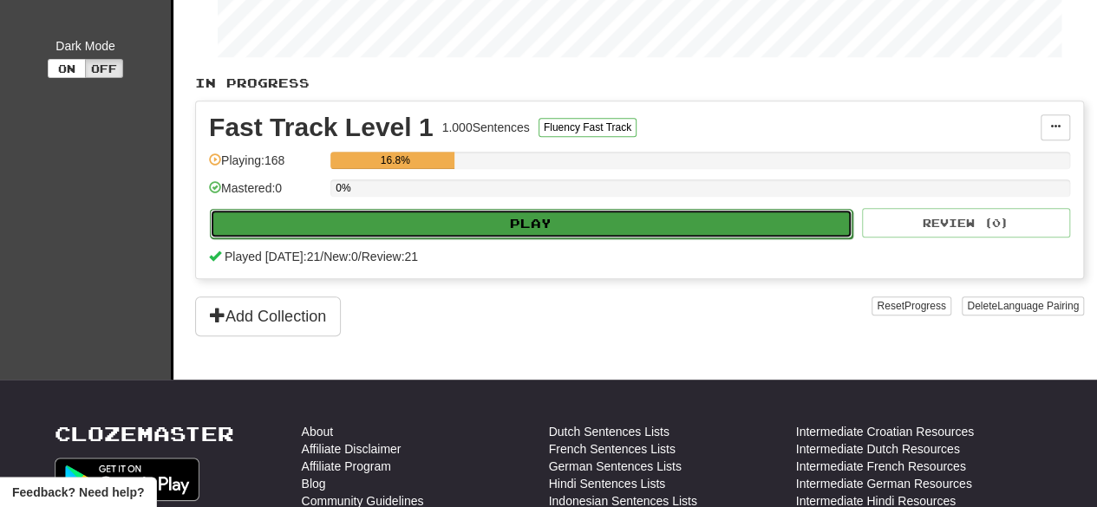
click at [746, 221] on button "Play" at bounding box center [531, 223] width 642 height 29
select select "**"
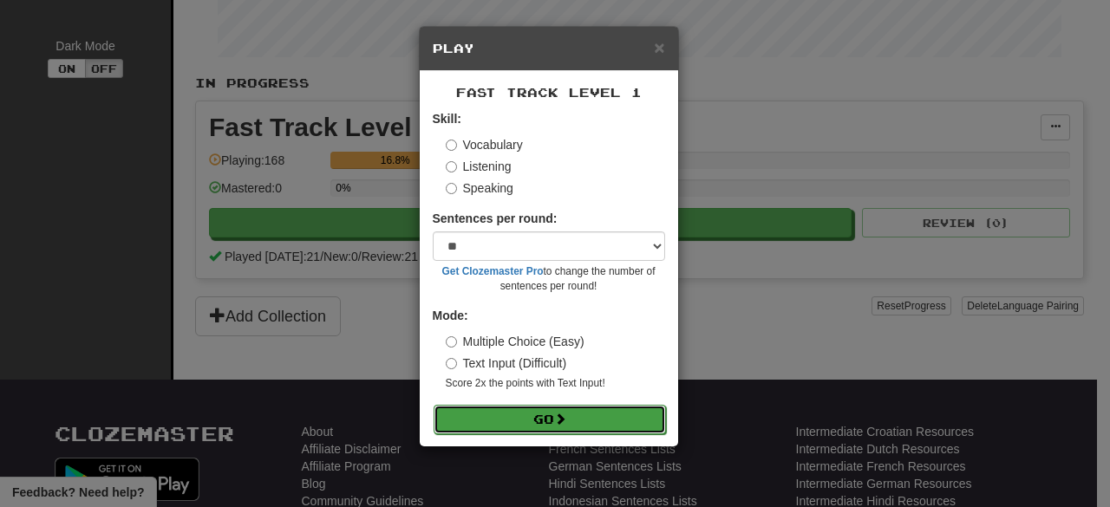
click at [596, 416] on button "Go" at bounding box center [549, 419] width 232 height 29
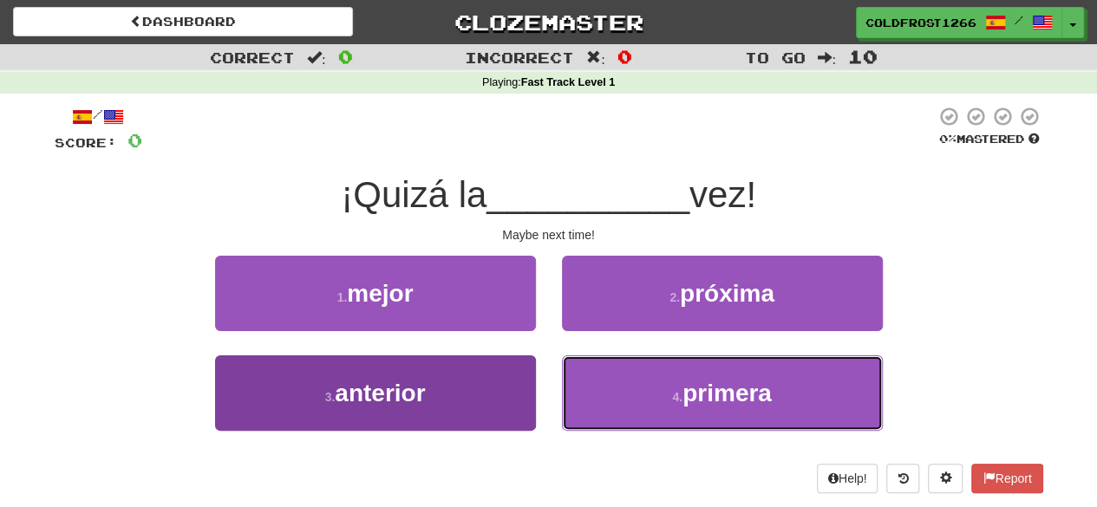
drag, startPoint x: 612, startPoint y: 404, endPoint x: 476, endPoint y: 408, distance: 136.2
click at [476, 408] on div "3 . anterior 4 . primera" at bounding box center [549, 405] width 1040 height 100
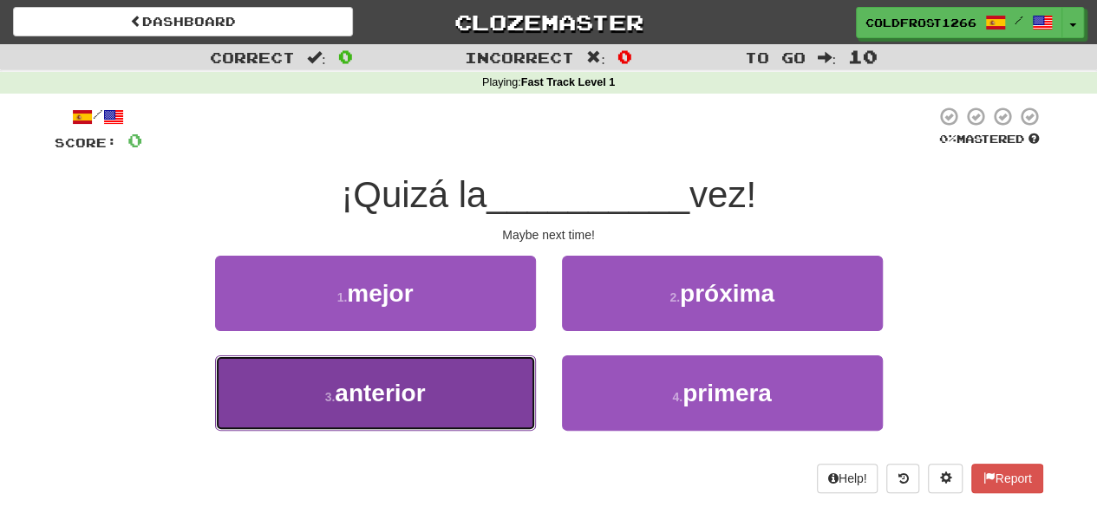
click at [476, 408] on button "3 . anterior" at bounding box center [375, 392] width 321 height 75
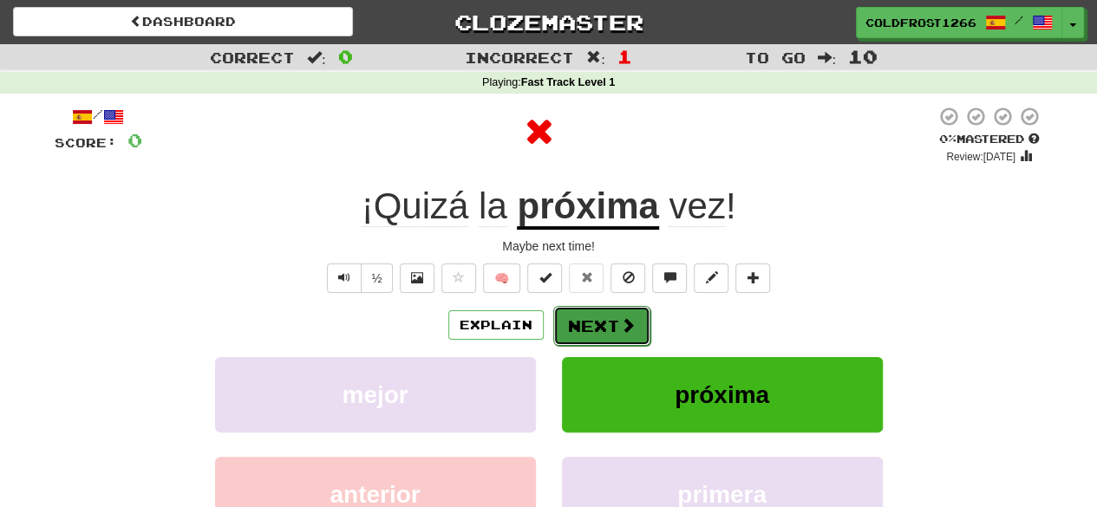
click at [595, 343] on button "Next" at bounding box center [601, 326] width 97 height 40
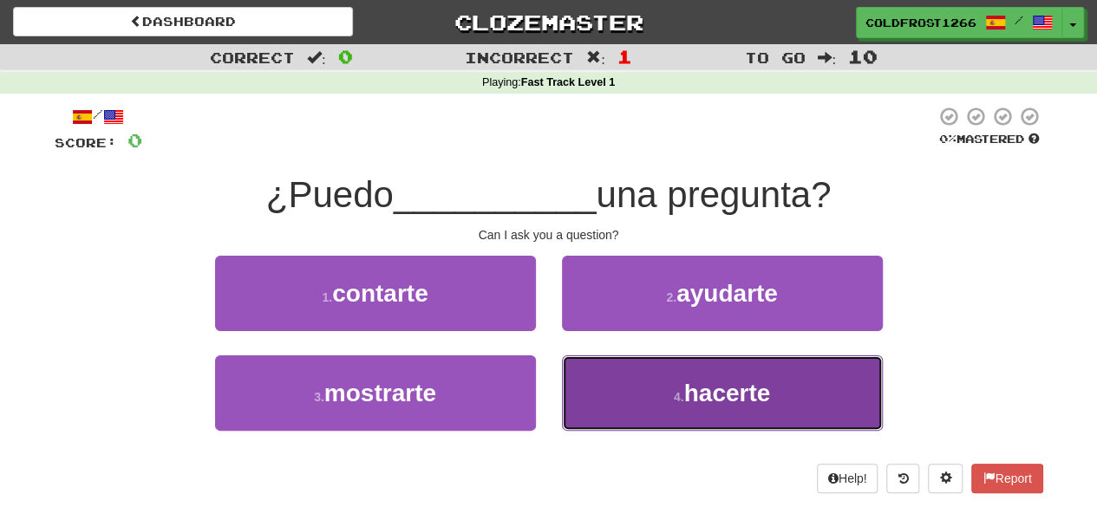
click at [697, 396] on span "hacerte" at bounding box center [727, 393] width 87 height 27
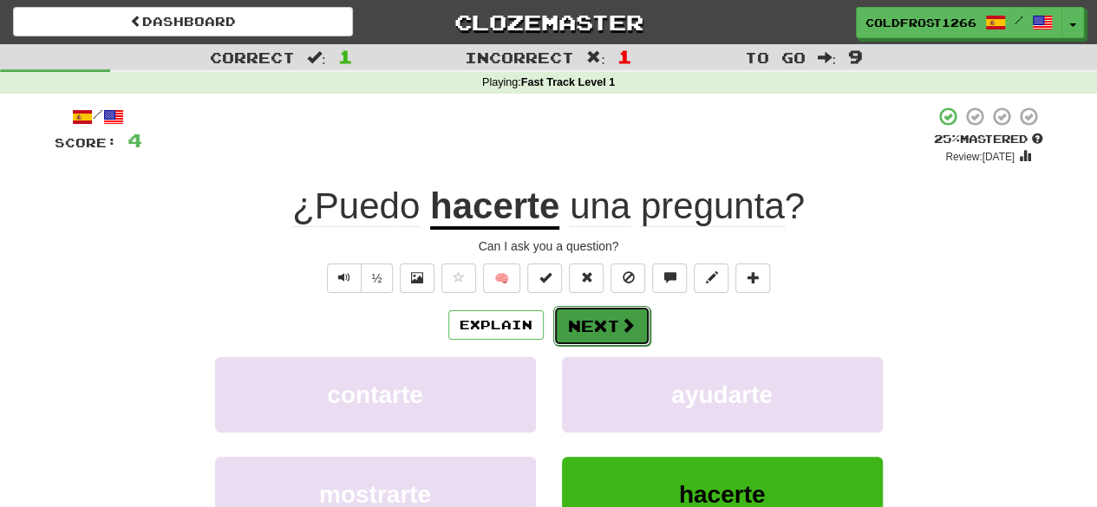
drag, startPoint x: 628, startPoint y: 332, endPoint x: 609, endPoint y: 336, distance: 19.6
click at [609, 336] on button "Next" at bounding box center [601, 326] width 97 height 40
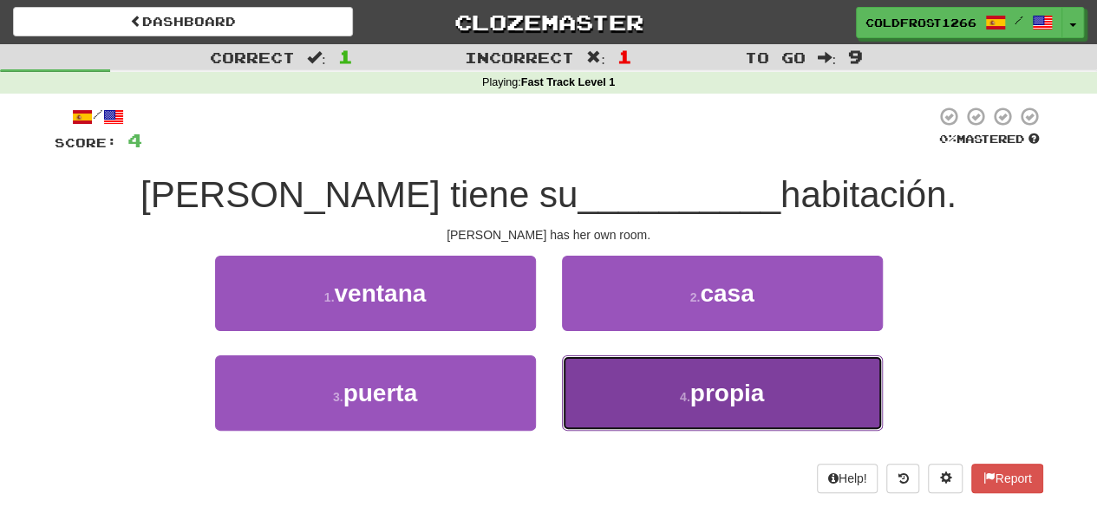
click at [629, 388] on button "4 . propia" at bounding box center [722, 392] width 321 height 75
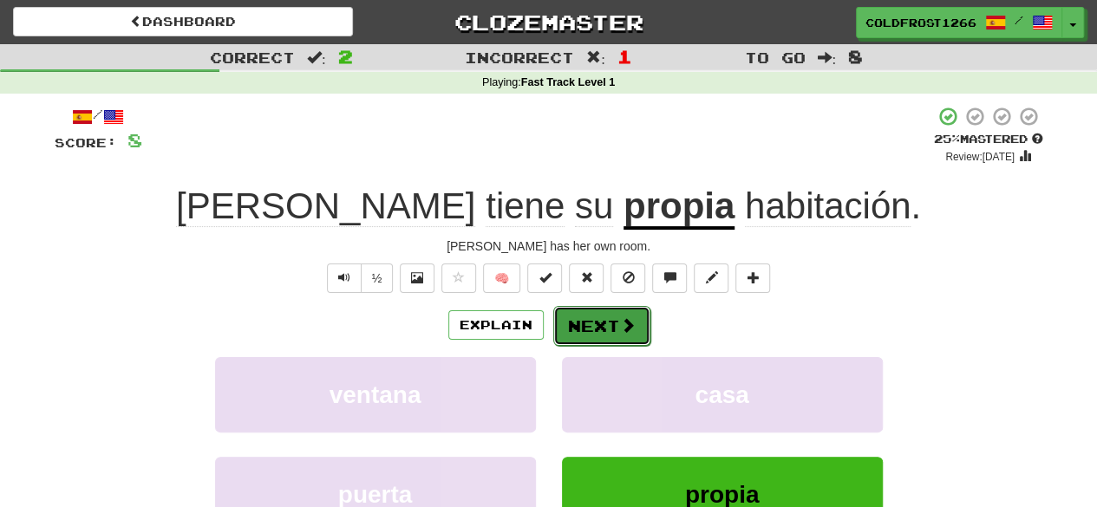
click at [638, 323] on button "Next" at bounding box center [601, 326] width 97 height 40
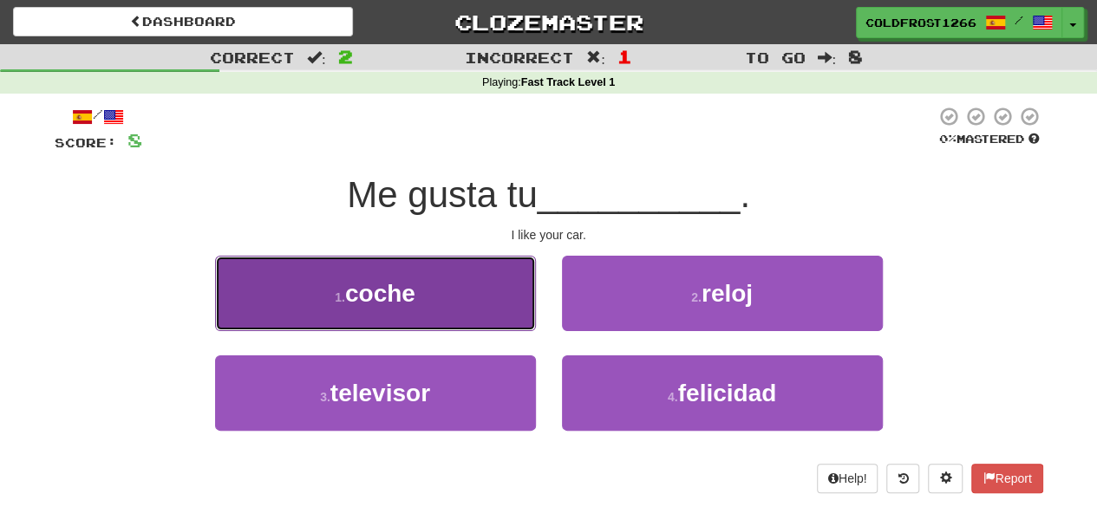
click at [461, 292] on button "1 . coche" at bounding box center [375, 293] width 321 height 75
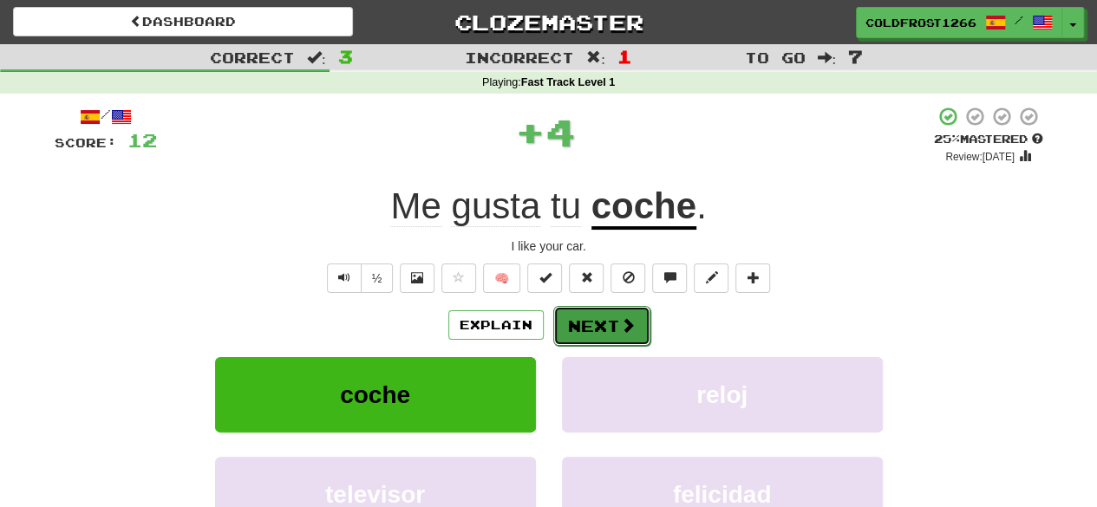
click at [623, 336] on button "Next" at bounding box center [601, 326] width 97 height 40
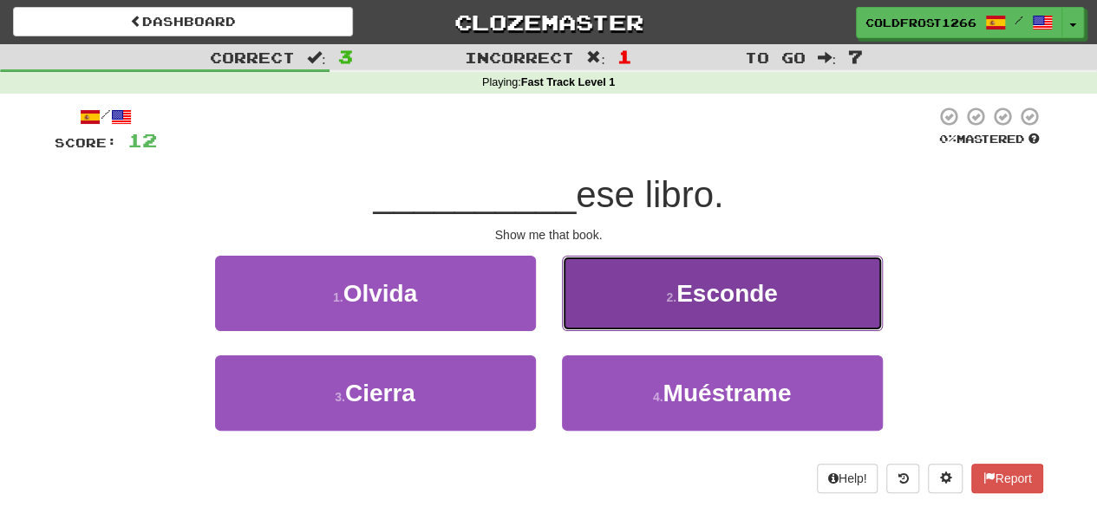
click at [662, 290] on button "2 . Esconde" at bounding box center [722, 293] width 321 height 75
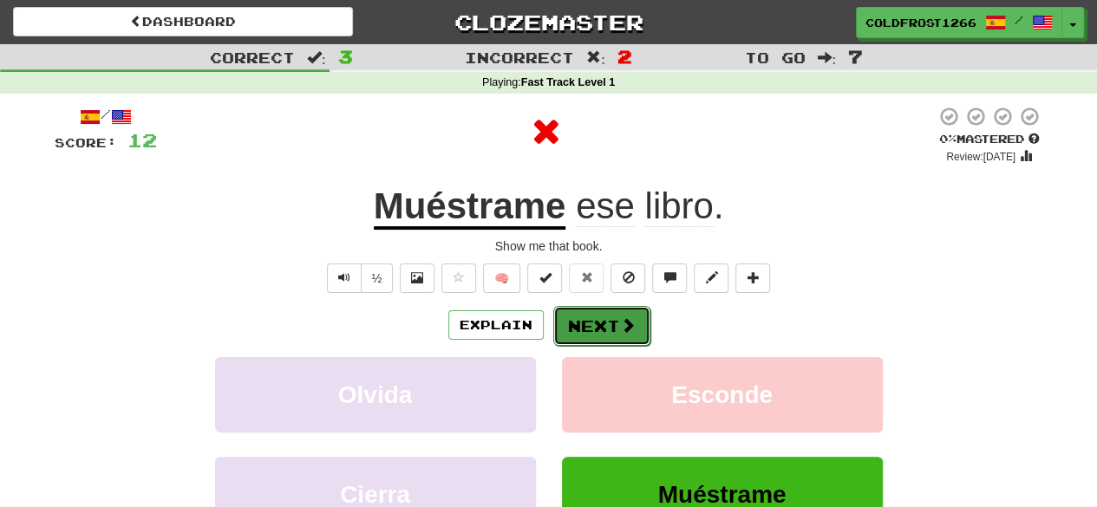
click at [621, 324] on span at bounding box center [628, 325] width 16 height 16
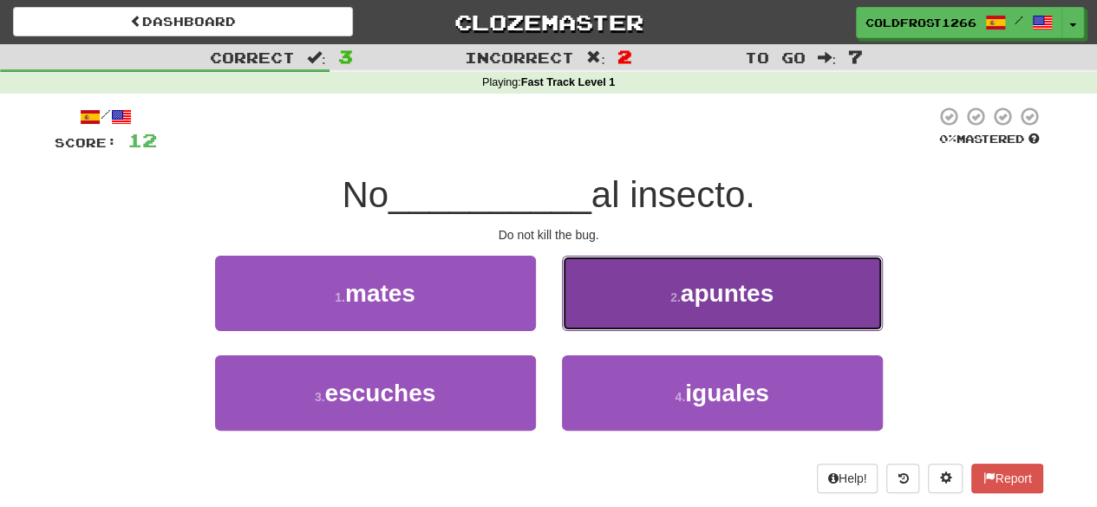
click at [706, 271] on button "2 . apuntes" at bounding box center [722, 293] width 321 height 75
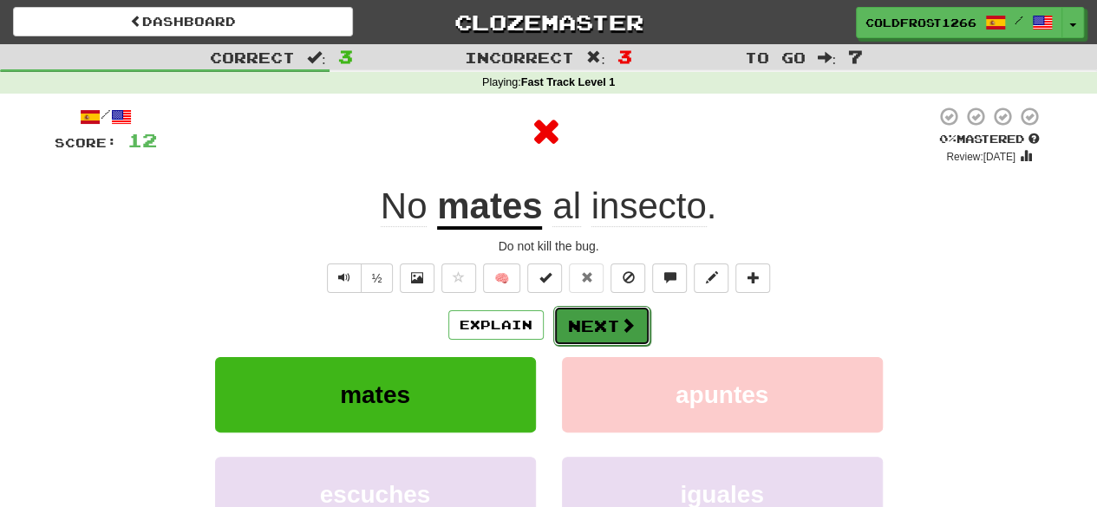
click at [643, 317] on button "Next" at bounding box center [601, 326] width 97 height 40
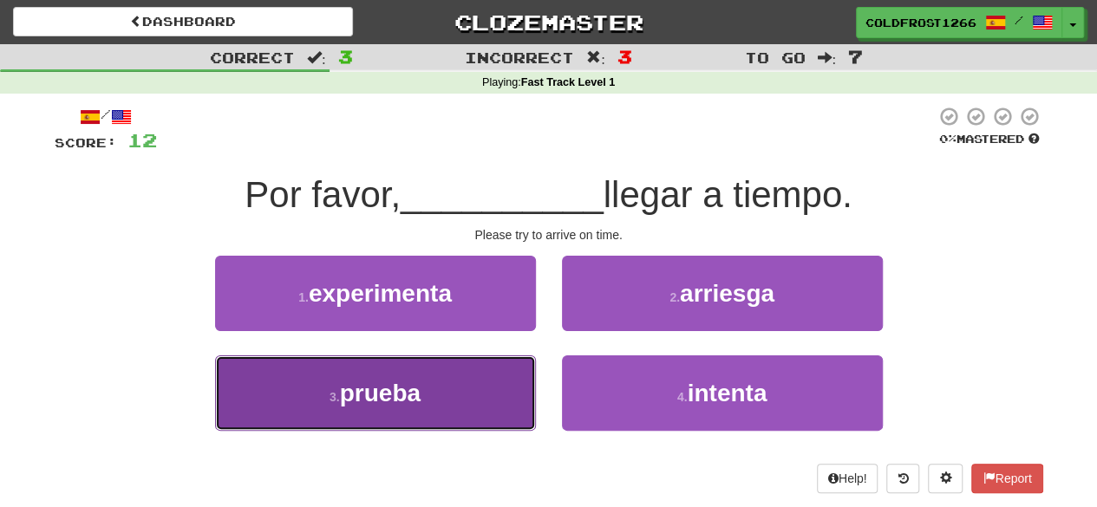
click at [509, 393] on button "3 . prueba" at bounding box center [375, 392] width 321 height 75
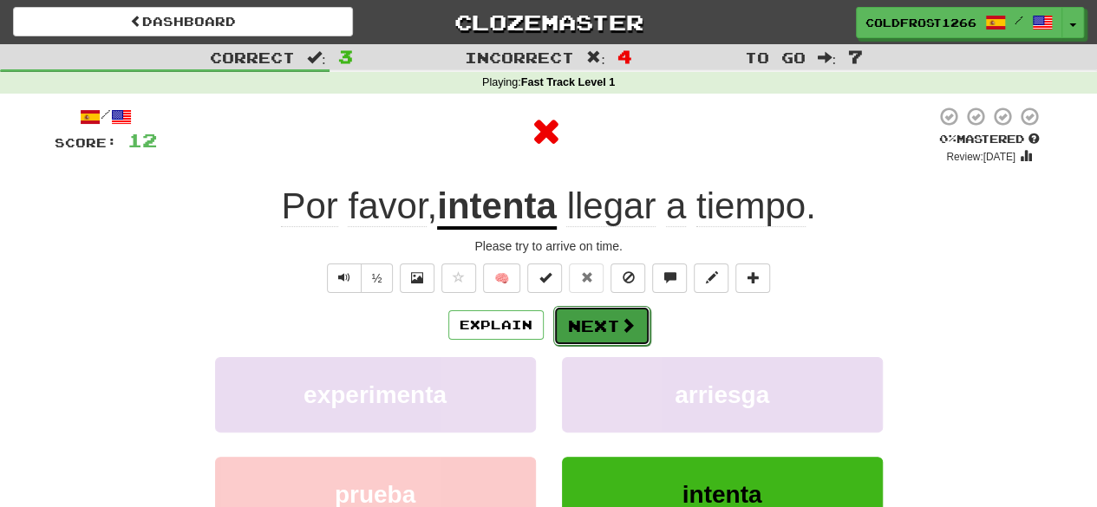
click at [640, 323] on button "Next" at bounding box center [601, 326] width 97 height 40
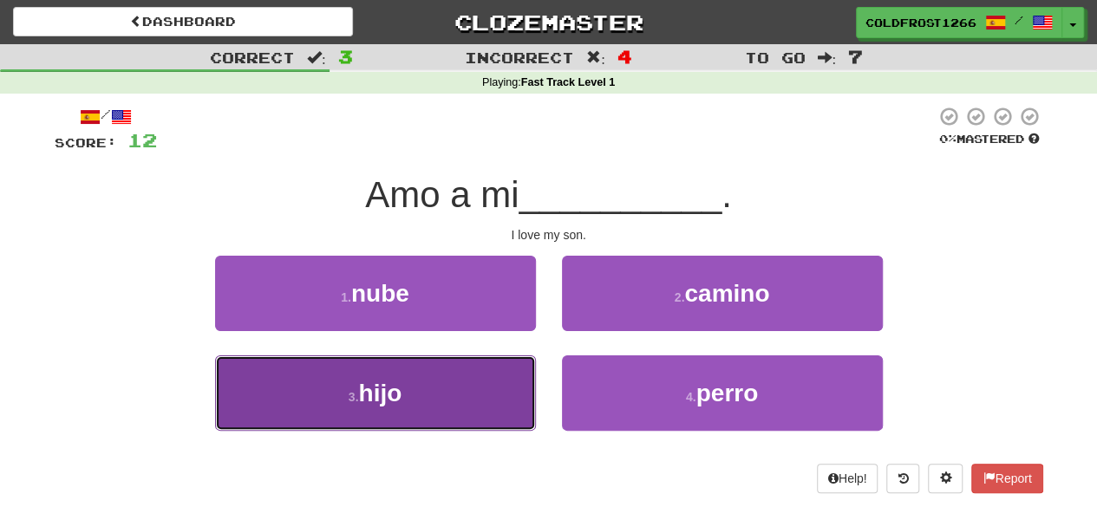
click at [463, 401] on button "3 . hijo" at bounding box center [375, 392] width 321 height 75
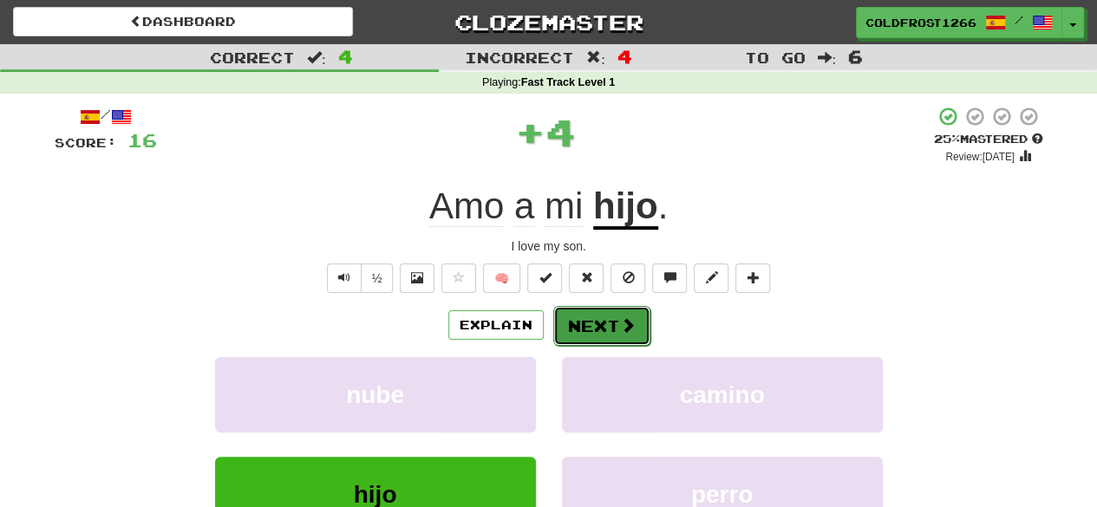
click at [613, 320] on button "Next" at bounding box center [601, 326] width 97 height 40
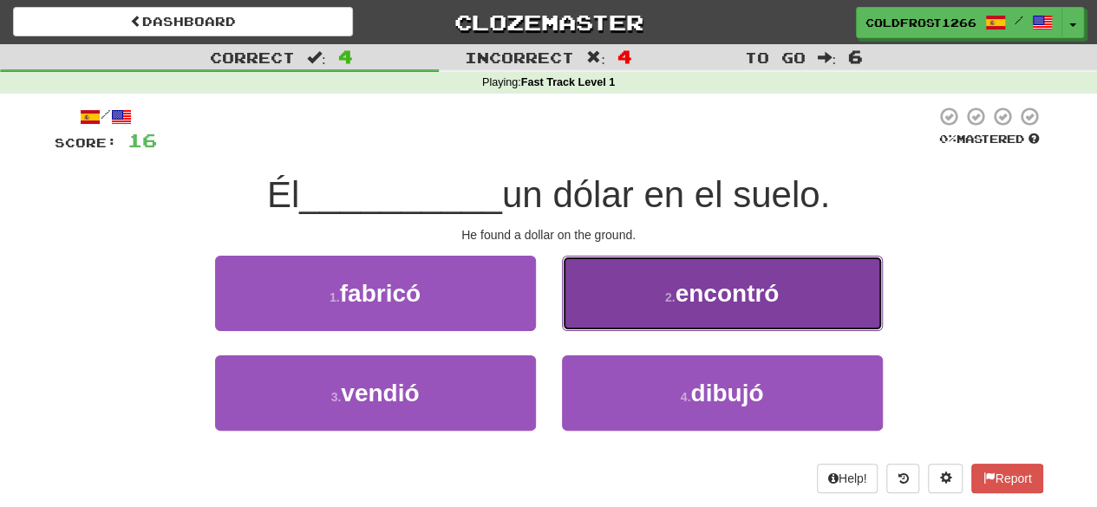
click at [650, 313] on button "2 . encontró" at bounding box center [722, 293] width 321 height 75
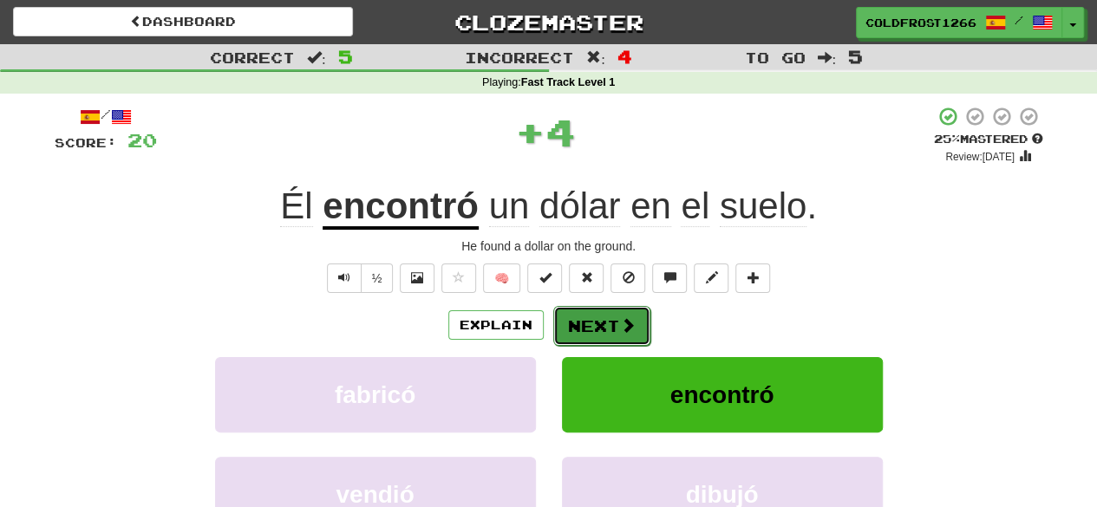
click at [621, 312] on button "Next" at bounding box center [601, 326] width 97 height 40
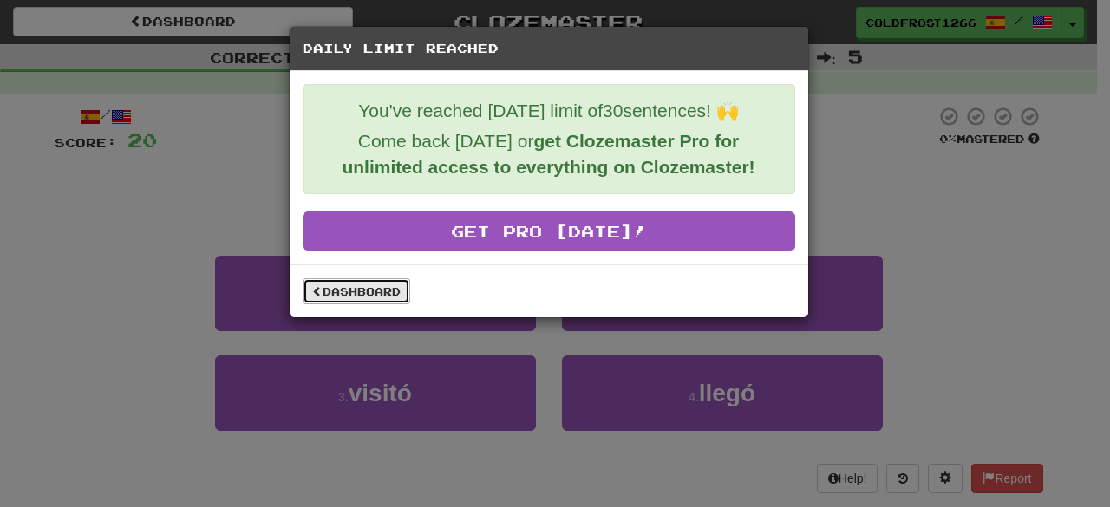
click at [395, 296] on link "Dashboard" at bounding box center [357, 291] width 108 height 26
